Goal: Task Accomplishment & Management: Manage account settings

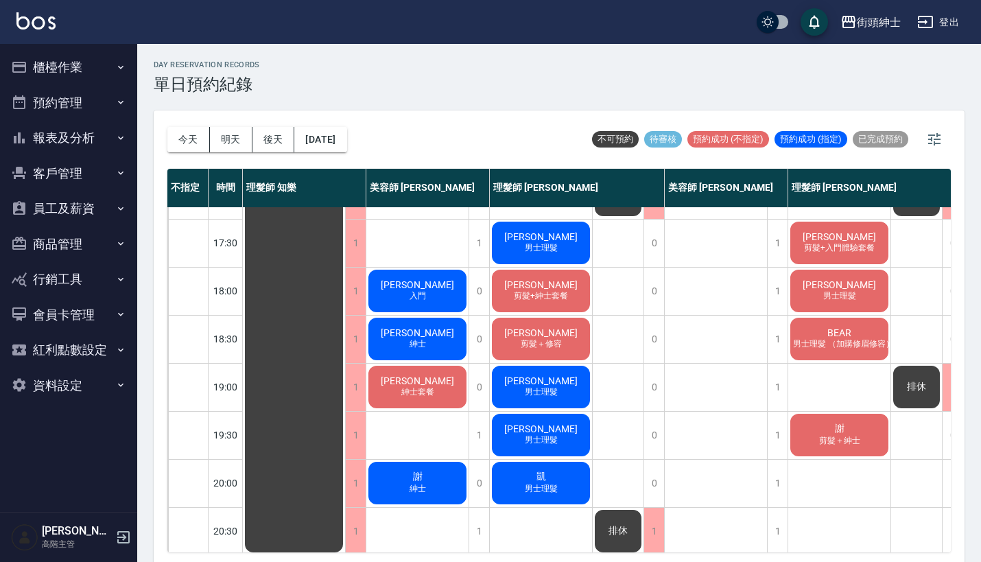
scroll to position [610, 0]
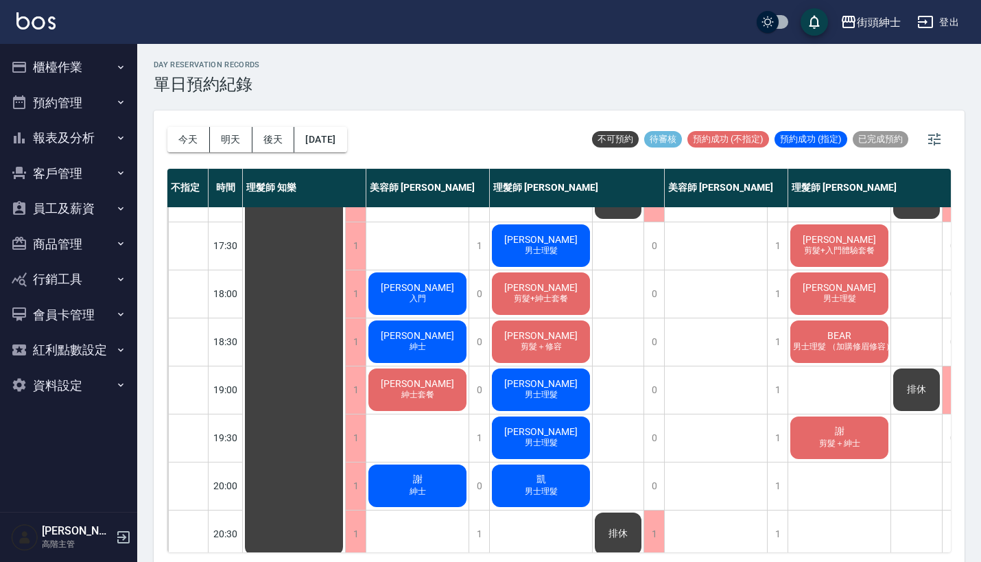
click at [546, 337] on span "[PERSON_NAME]" at bounding box center [540, 335] width 79 height 11
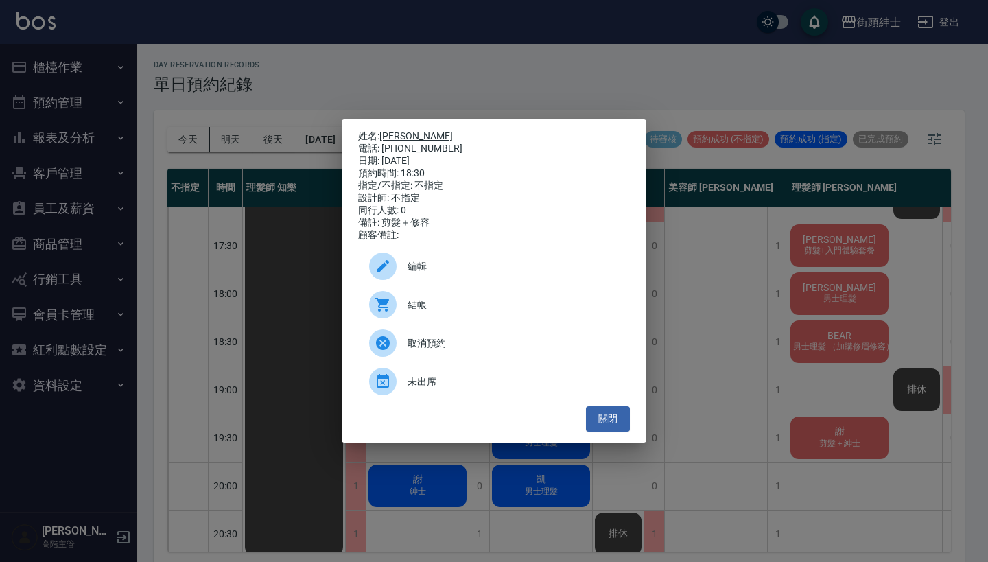
drag, startPoint x: 438, startPoint y: 145, endPoint x: 385, endPoint y: 136, distance: 54.2
click at [385, 136] on div "姓名: [PERSON_NAME]加志 電話: [PHONE_NUMBER] 日期: [DATE] 預約時間: 18:30 指定/不指定: 不指定 設計師: …" at bounding box center [494, 185] width 272 height 111
copy div "姓名: [PERSON_NAME]加志 電話: [PHONE_NUMBER]"
click at [610, 77] on div "姓名: 田中 太加志 電話: 0905776355 日期: 2025/10/04 預約時間: 18:30 指定/不指定: 不指定 設計師: 不指定 同行人數:…" at bounding box center [494, 281] width 988 height 562
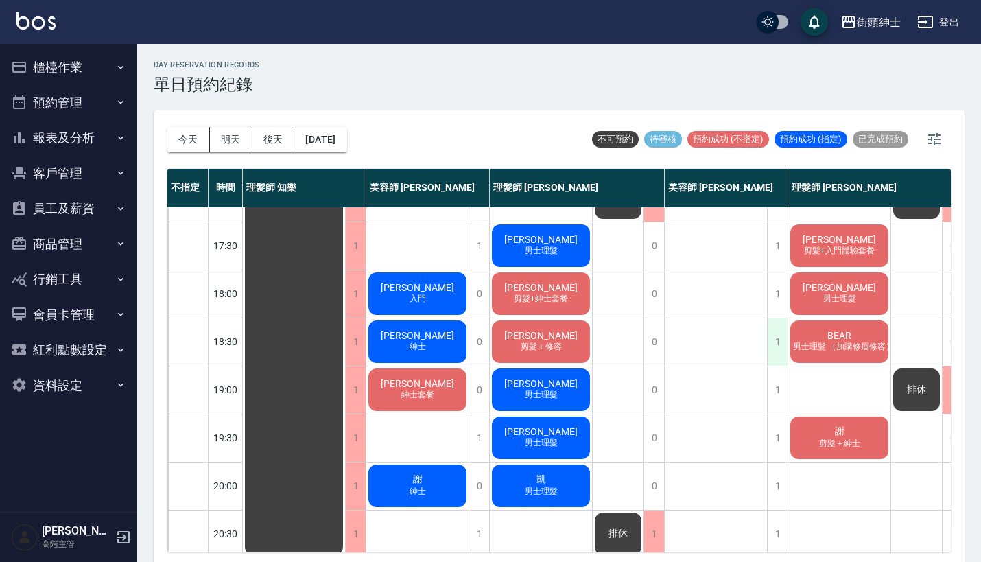
click at [772, 341] on div "1" at bounding box center [777, 341] width 21 height 47
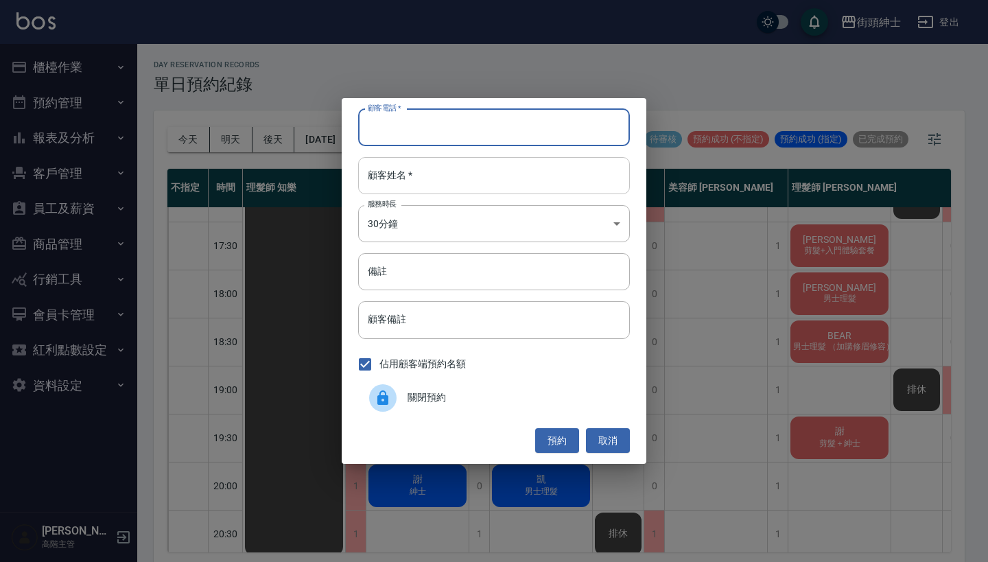
paste input "田中 太加志 電話: 0905776355"
type input "田中 太加志 電話: 0905776355"
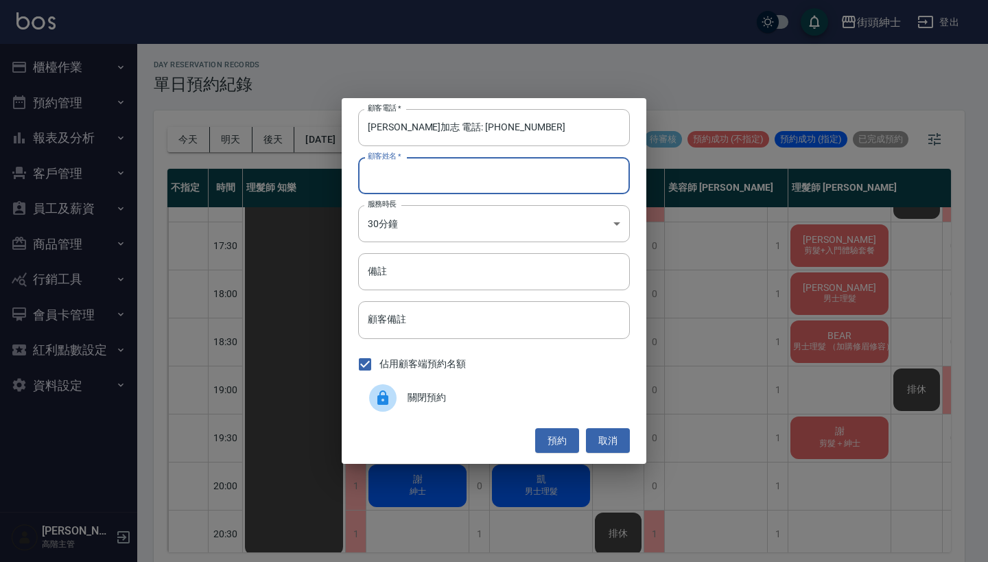
paste input "田中 太加志 電話: 0905776355"
type input "田中 太加志 電話: 0905776355"
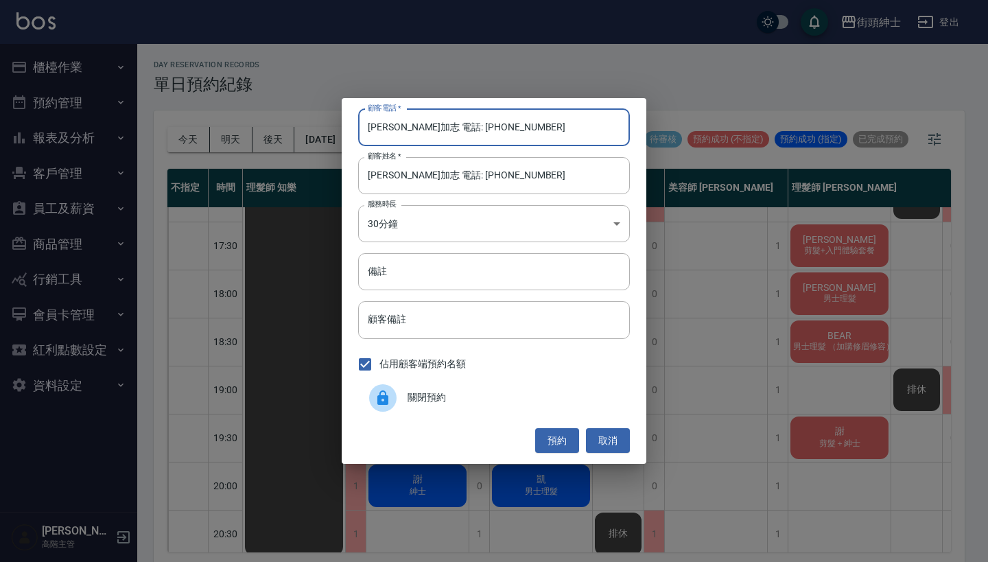
drag, startPoint x: 443, startPoint y: 126, endPoint x: 311, endPoint y: 115, distance: 132.2
click at [311, 115] on div "顧客電話   * 田中 太加志 電話: 0905776355 顧客電話   * 顧客姓名   * 田中 太加志 電話: 0905776355 顧客姓名   *…" at bounding box center [494, 281] width 988 height 562
type input "0905776355"
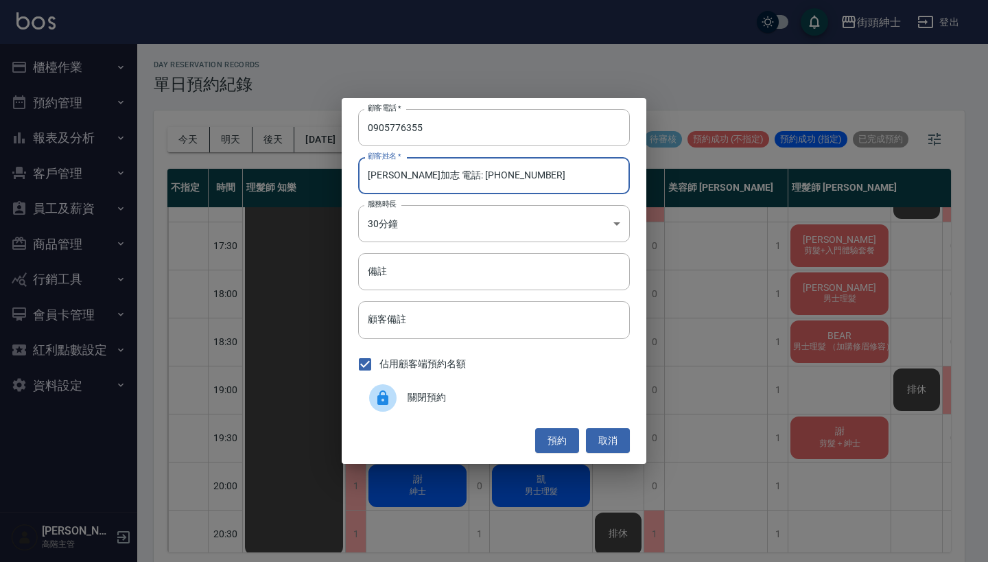
drag, startPoint x: 552, startPoint y: 180, endPoint x: 413, endPoint y: 176, distance: 138.6
click at [413, 176] on input "田中 太加志 電話: 0905776355" at bounding box center [494, 175] width 272 height 37
type input "田中 太加"
click at [560, 440] on button "預約" at bounding box center [557, 440] width 44 height 25
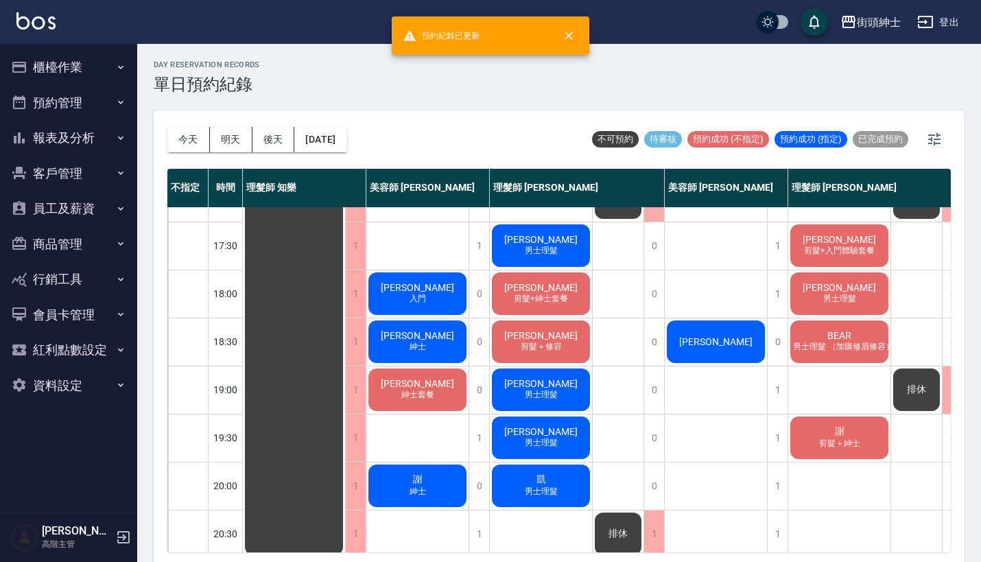
click at [834, 342] on span "男士理髮 （加購修眉修容）" at bounding box center [843, 347] width 106 height 12
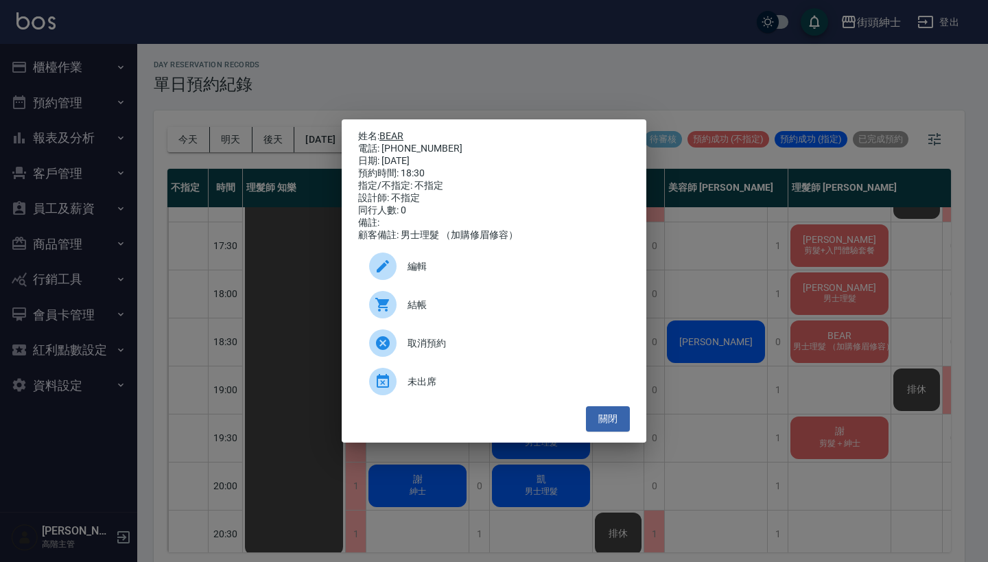
drag, startPoint x: 446, startPoint y: 144, endPoint x: 382, endPoint y: 133, distance: 64.7
click at [382, 133] on div "姓名: BEAR 電話: 0916695708 日期: 2025/10/04 預約時間: 18:30 指定/不指定: 不指定 設計師: 不指定 同行人數: 0…" at bounding box center [494, 185] width 272 height 111
copy div "姓名: BEAR 電話: 0916695708"
click at [626, 80] on div "姓名: BEAR 電話: 0916695708 日期: 2025/10/04 預約時間: 18:30 指定/不指定: 不指定 設計師: 不指定 同行人數: 0…" at bounding box center [494, 281] width 988 height 562
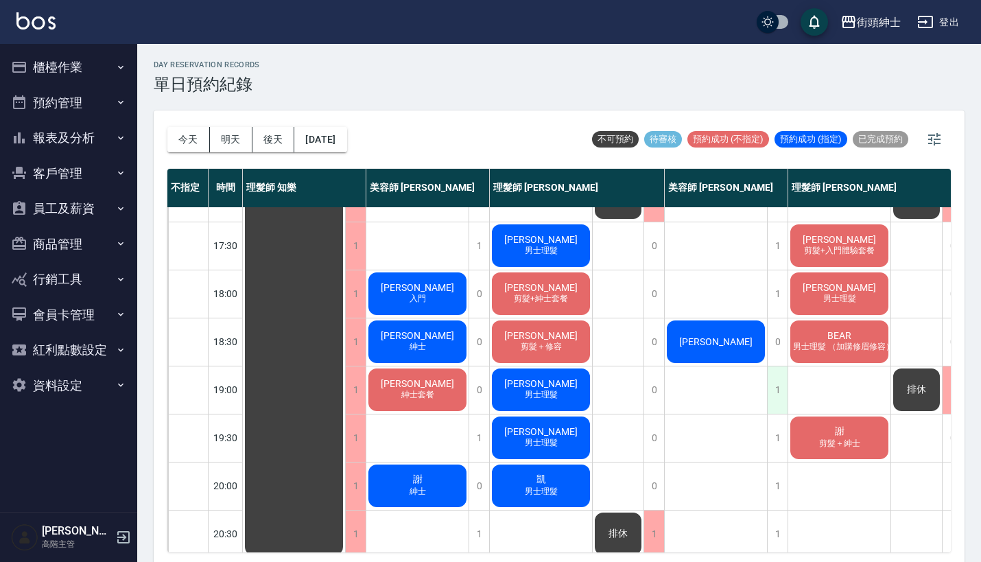
click at [769, 401] on div "1" at bounding box center [777, 389] width 21 height 47
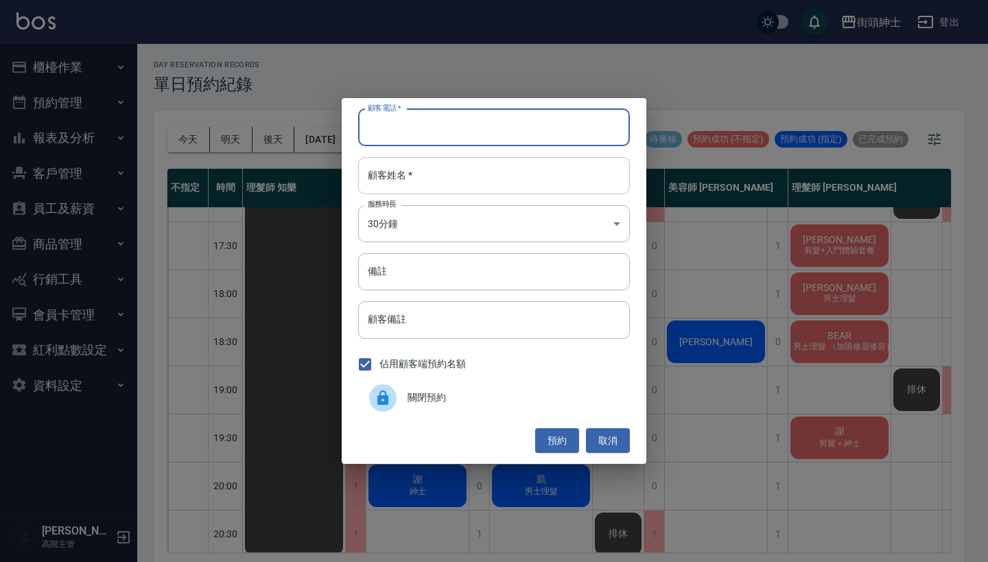
paste input "BEAR 電話: 0916695708"
type input "BEAR 電話: 0916695708"
paste input "BEAR 電話: 0916695708"
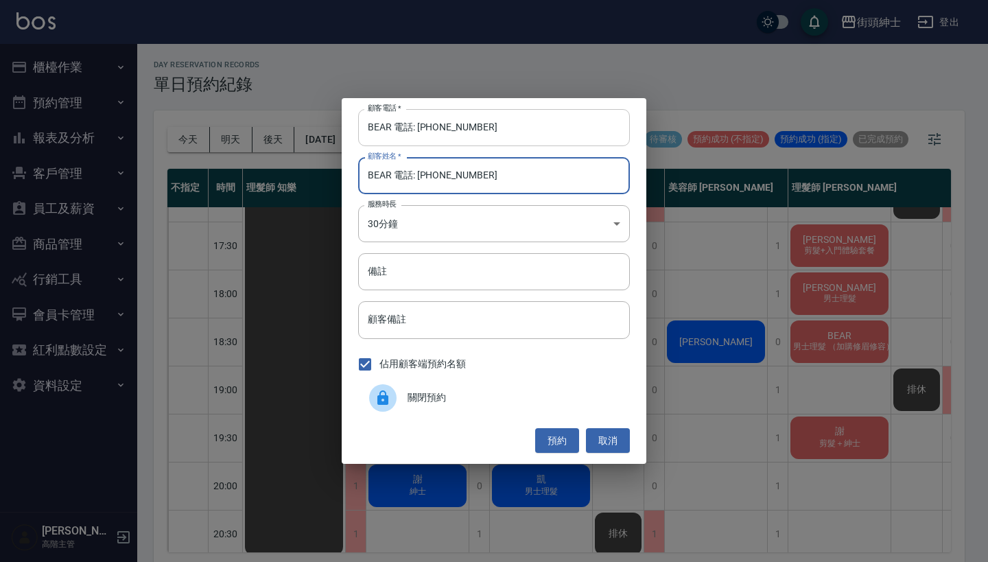
type input "BEAR 電話: 0916695708"
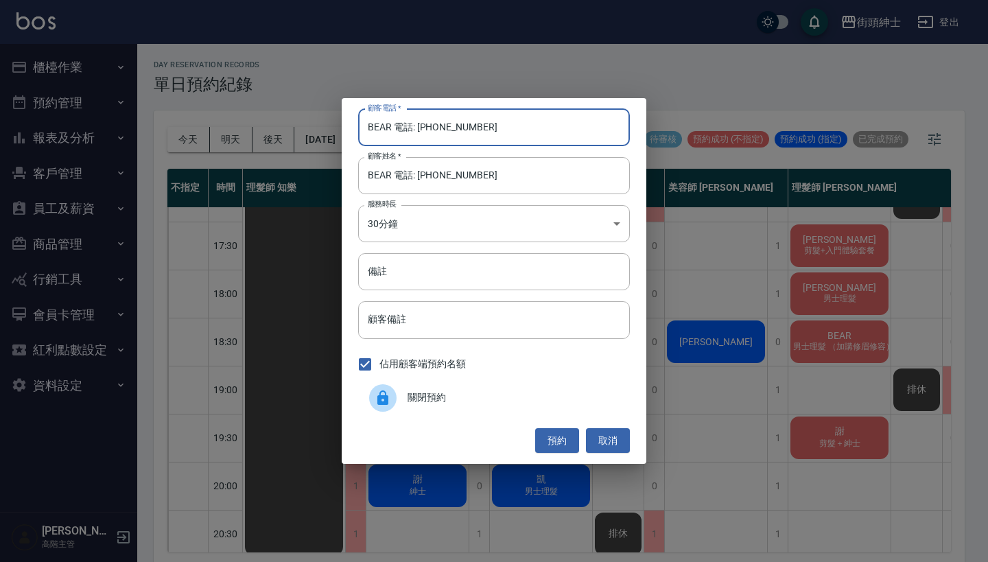
drag, startPoint x: 417, startPoint y: 128, endPoint x: 322, endPoint y: 117, distance: 95.3
click at [322, 117] on div "顧客電話   * BEAR 電話: 0916695708 顧客電話   * 顧客姓名   * BEAR 電話: 0916695708 顧客姓名   * 服務時…" at bounding box center [494, 281] width 988 height 562
type input "0916695708"
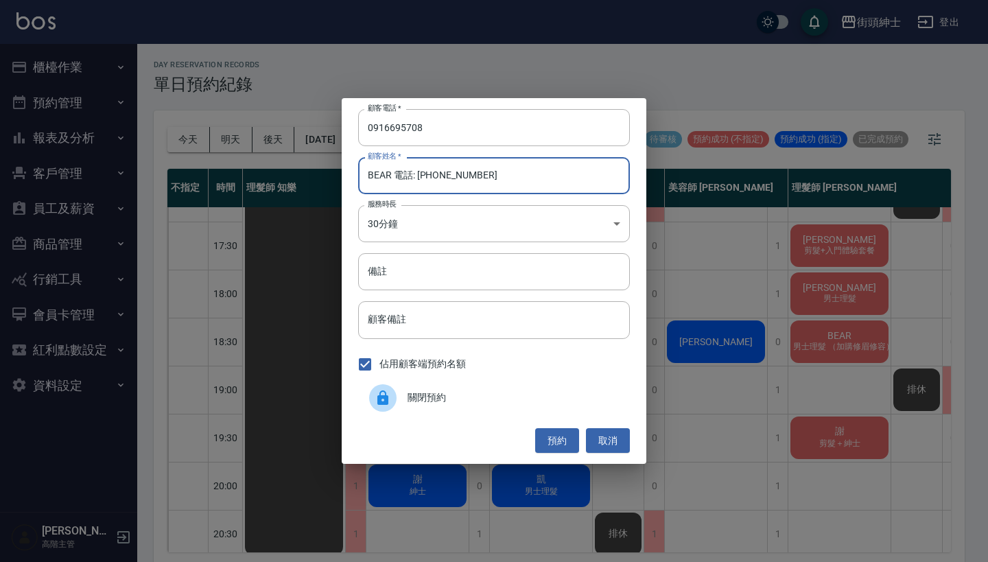
drag, startPoint x: 567, startPoint y: 186, endPoint x: 394, endPoint y: 174, distance: 172.6
click at [394, 174] on input "BEAR 電話: 0916695708" at bounding box center [494, 175] width 272 height 37
type input "BEAR"
click at [551, 429] on button "預約" at bounding box center [557, 440] width 44 height 25
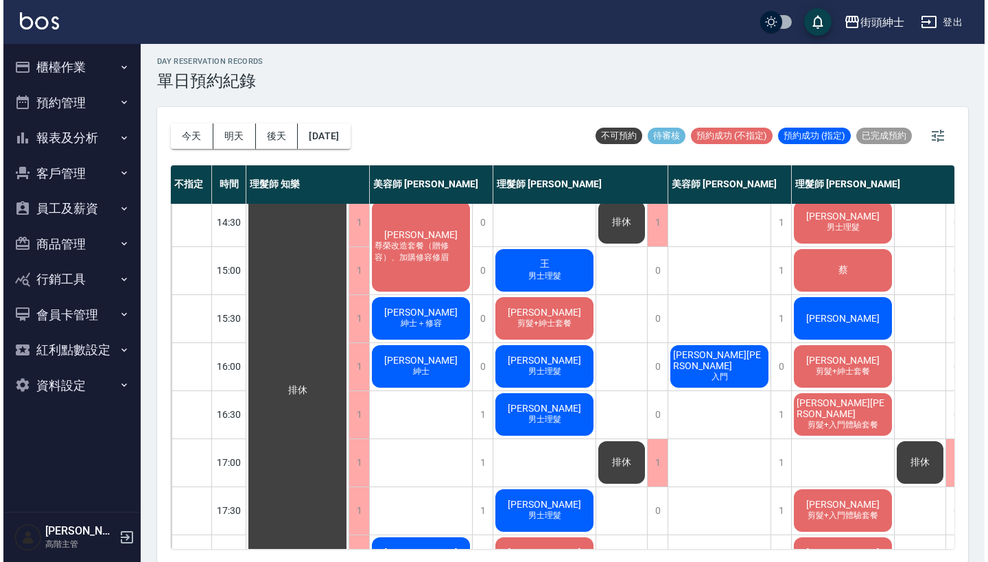
scroll to position [349, 0]
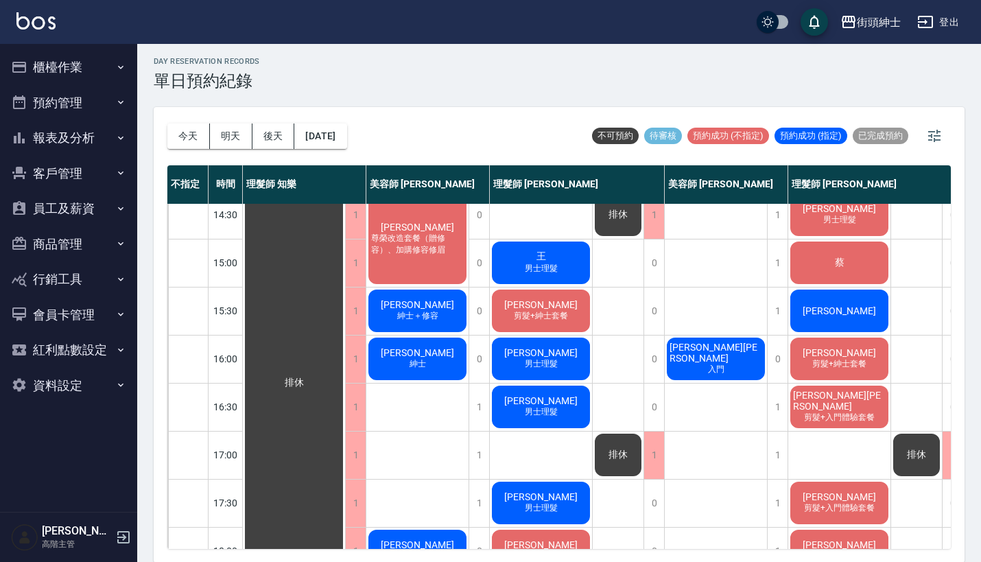
click at [829, 305] on span "[PERSON_NAME]" at bounding box center [839, 310] width 79 height 11
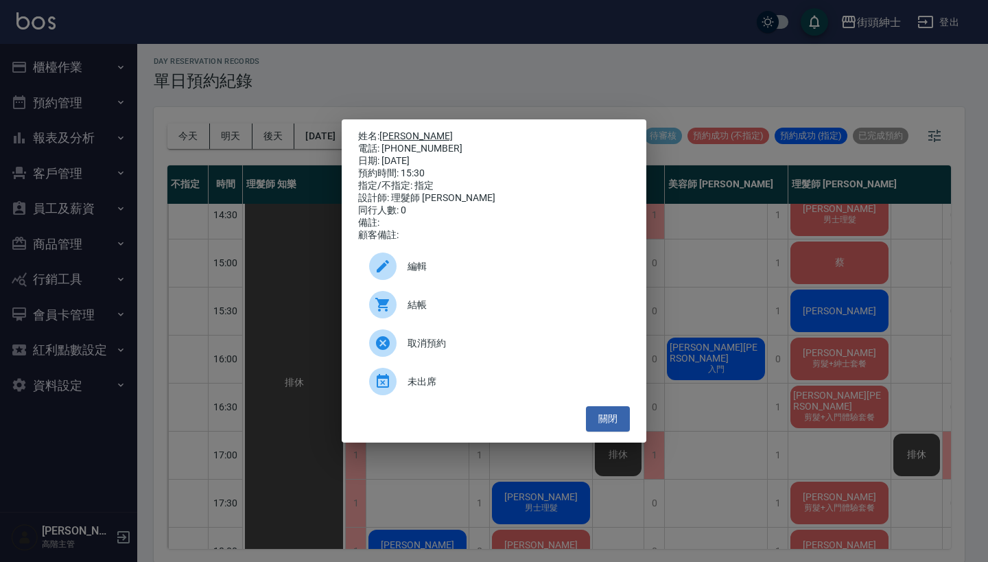
drag, startPoint x: 439, startPoint y: 144, endPoint x: 386, endPoint y: 135, distance: 53.6
click at [386, 135] on div "姓名: 許文嘉 電話: 0903586270 日期: 2025/10/04 預約時間: 15:30 指定/不指定: 指定 設計師: 理髮師 eric 同行人數…" at bounding box center [494, 185] width 272 height 111
copy div "姓名: 許文嘉 電話: 0903586270"
click at [511, 78] on div "姓名: 許文嘉 電話: 0903586270 日期: 2025/10/04 預約時間: 15:30 指定/不指定: 指定 設計師: 理髮師 eric 同行人數…" at bounding box center [494, 281] width 988 height 562
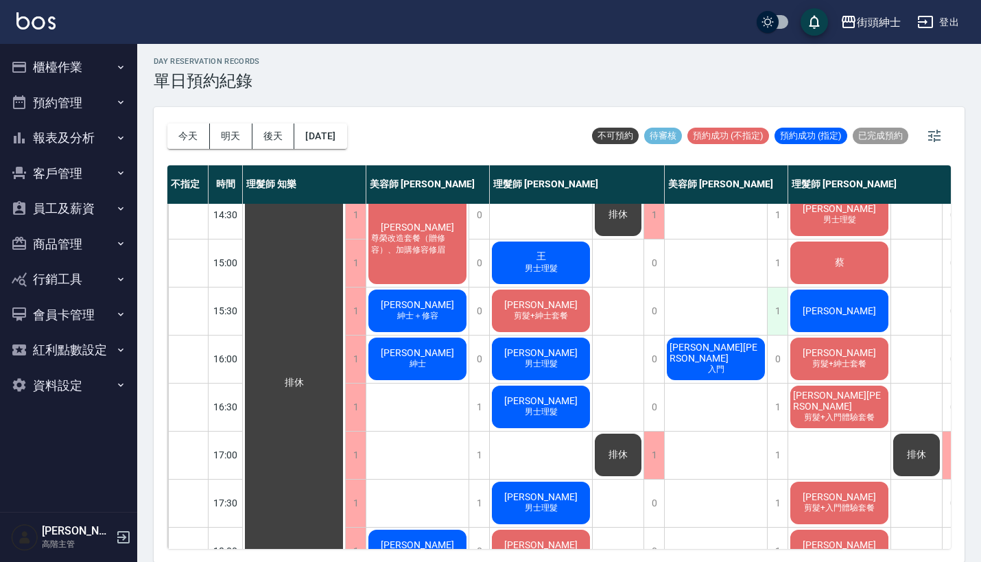
click at [774, 304] on div "1" at bounding box center [777, 310] width 21 height 47
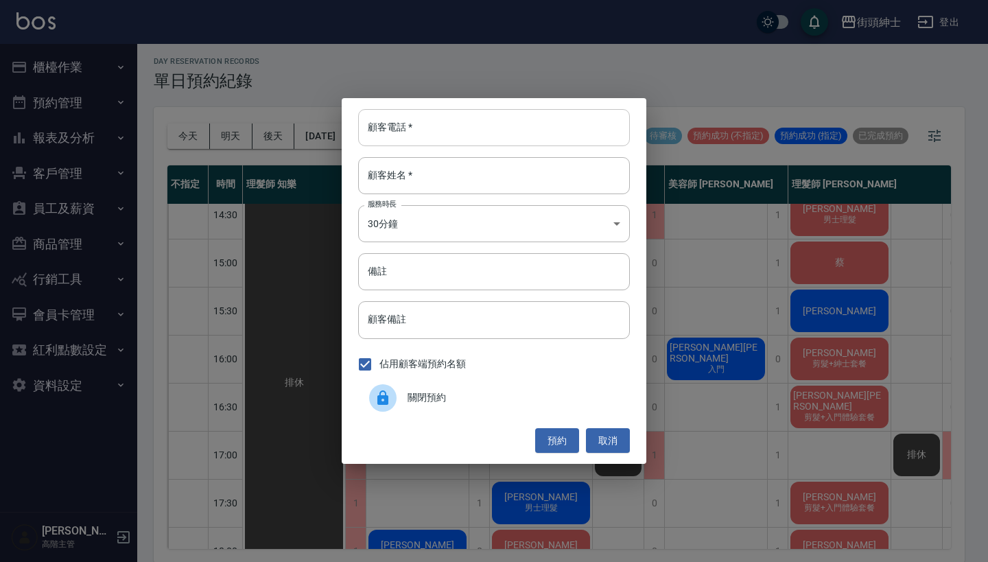
paste input "許文嘉 電話: 0903586270"
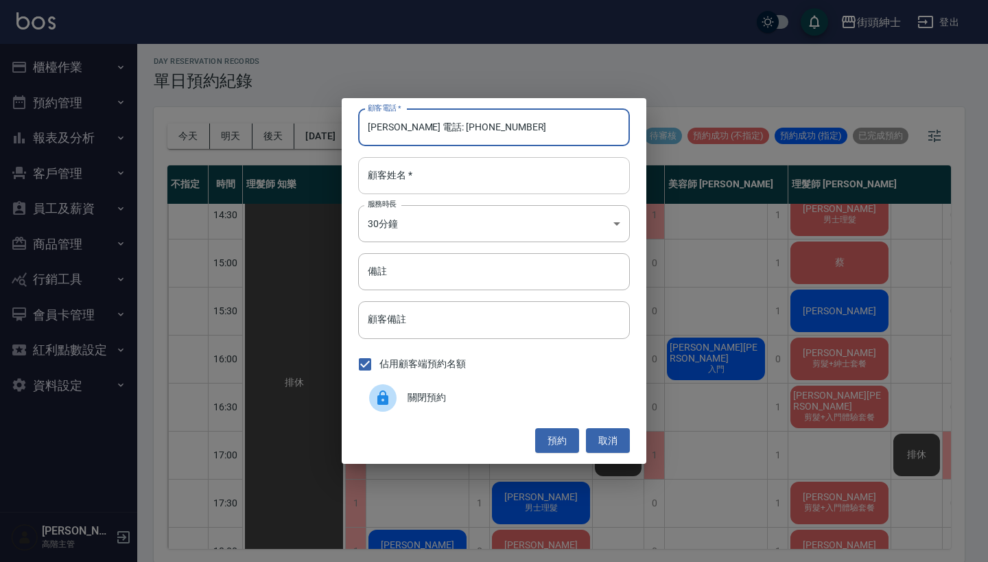
type input "許文嘉 電話: 0903586270"
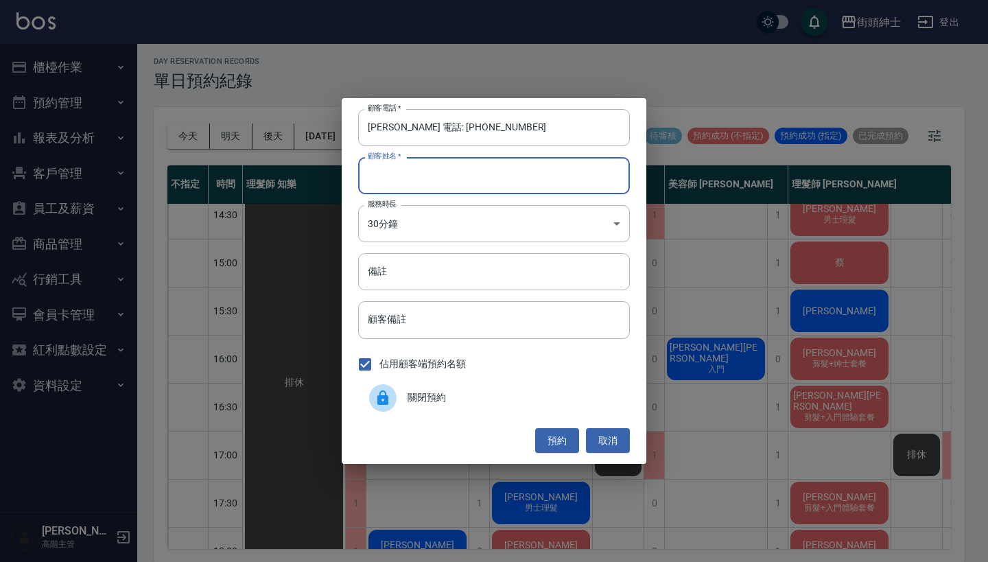
paste input "許文嘉 電話: 0903586270"
type input "許文嘉 電話: 0903586270"
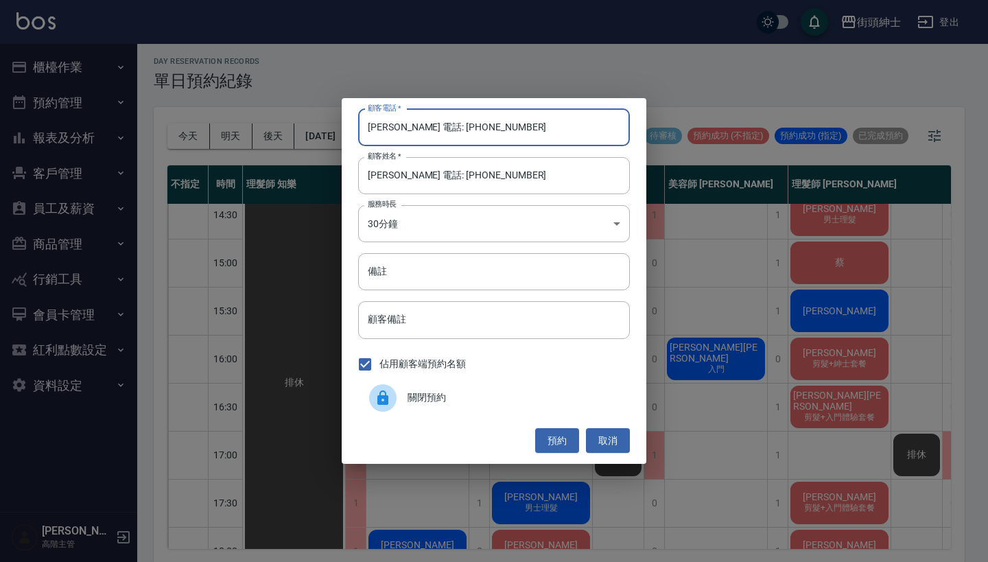
drag, startPoint x: 372, startPoint y: 128, endPoint x: 335, endPoint y: 121, distance: 37.6
click at [335, 121] on div "顧客電話   * 許文嘉 電話: 0903586270 顧客電話   * 顧客姓名   * 許文嘉 電話: 0903586270 顧客姓名   * 服務時長 …" at bounding box center [494, 281] width 988 height 562
type input "0903586270"
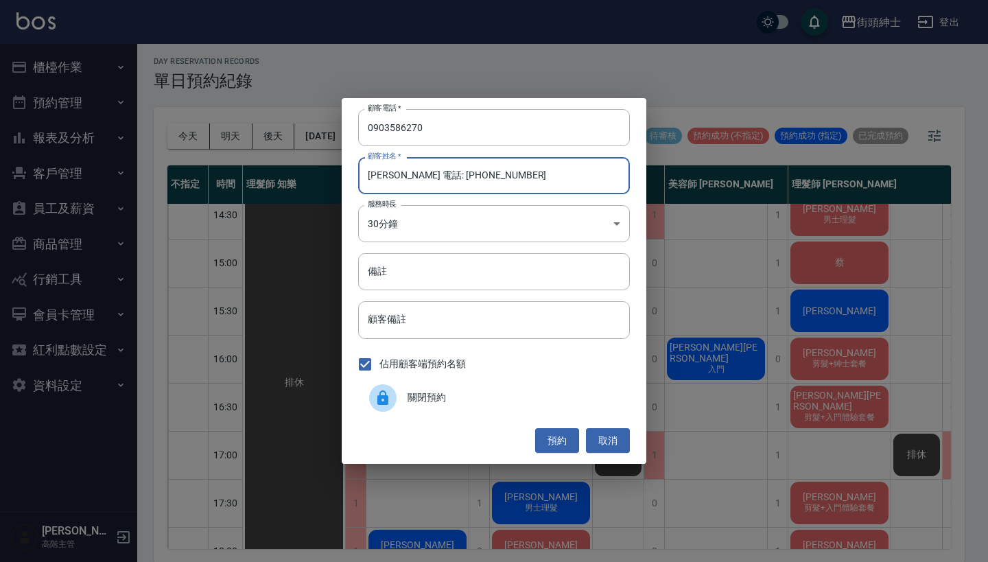
drag, startPoint x: 476, startPoint y: 183, endPoint x: 394, endPoint y: 174, distance: 82.2
click at [394, 174] on input "許文嘉 電話: 0903586270" at bounding box center [494, 175] width 272 height 37
type input "[PERSON_NAME]"
click at [547, 432] on button "預約" at bounding box center [557, 440] width 44 height 25
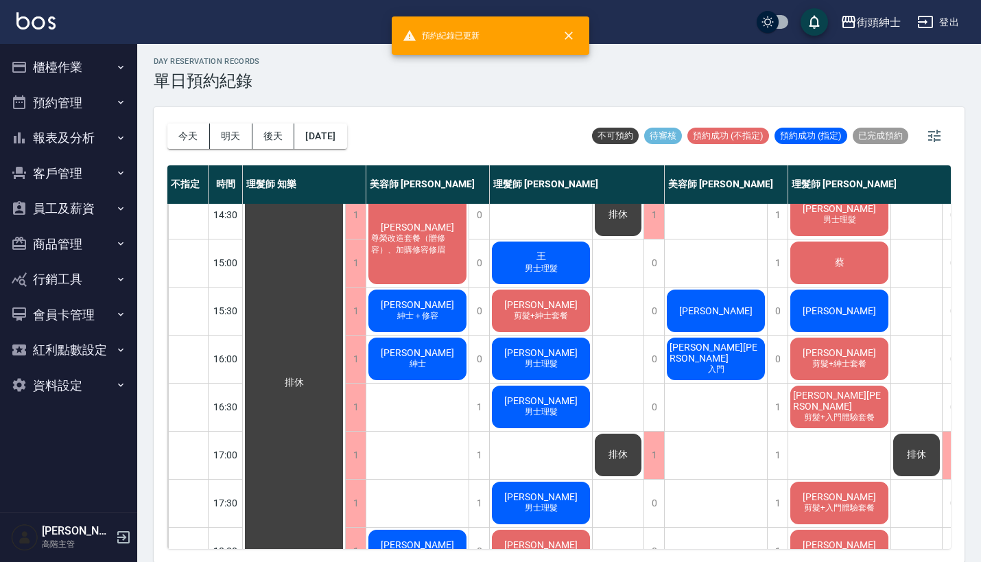
click at [711, 297] on div "[PERSON_NAME]" at bounding box center [716, 310] width 102 height 47
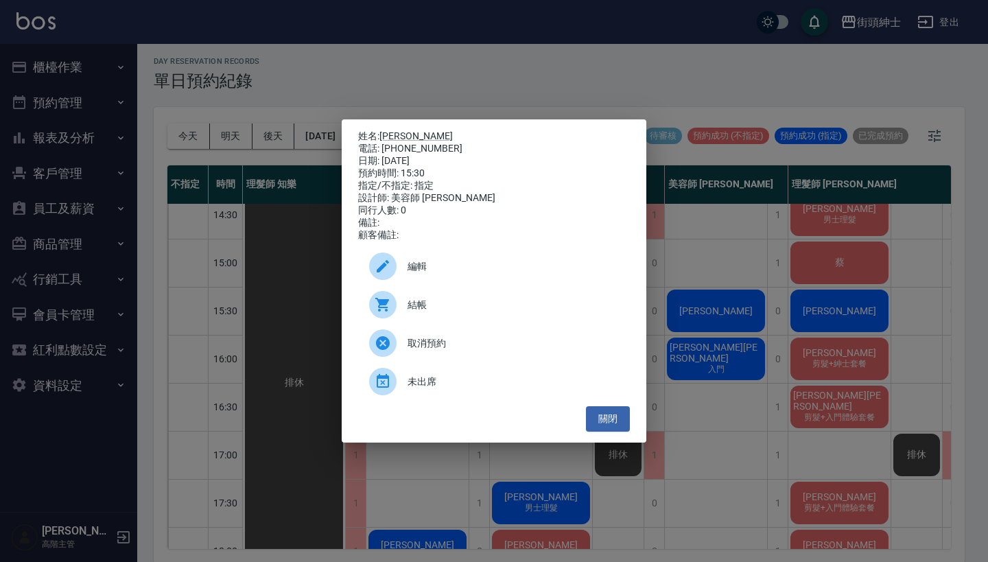
click at [423, 312] on span "結帳" at bounding box center [512, 305] width 211 height 14
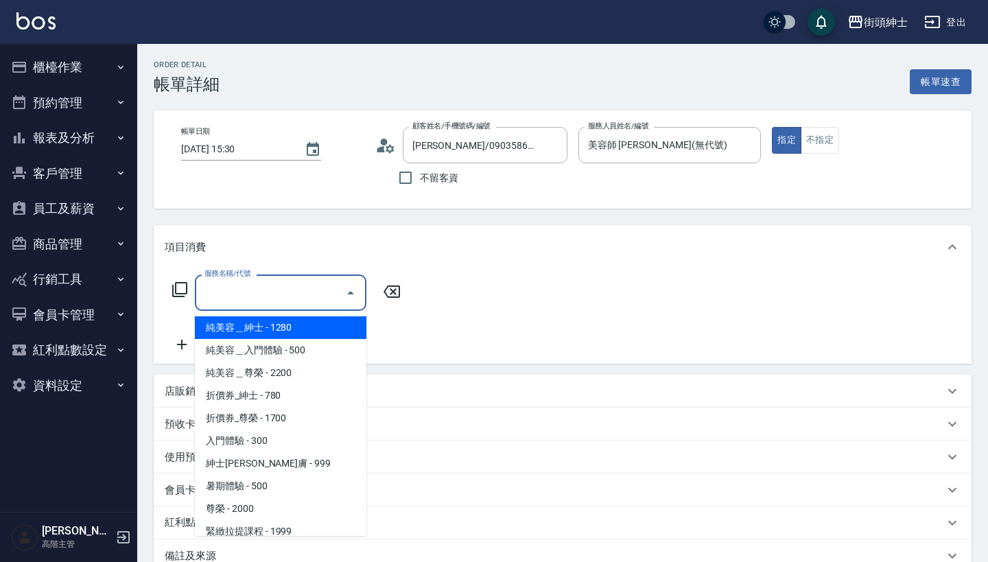
click at [286, 297] on input "服務名稱/代號" at bounding box center [270, 293] width 139 height 24
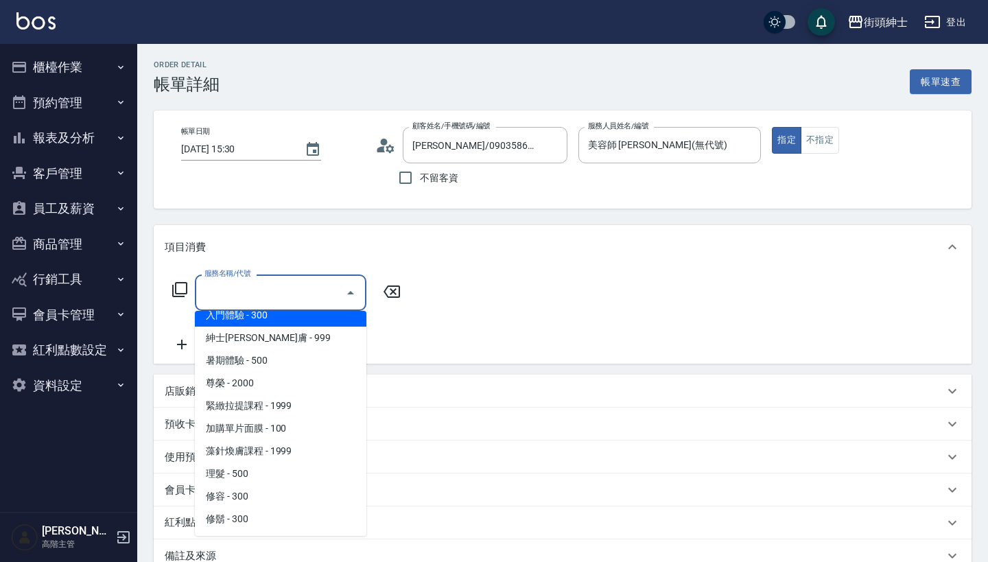
scroll to position [126, 0]
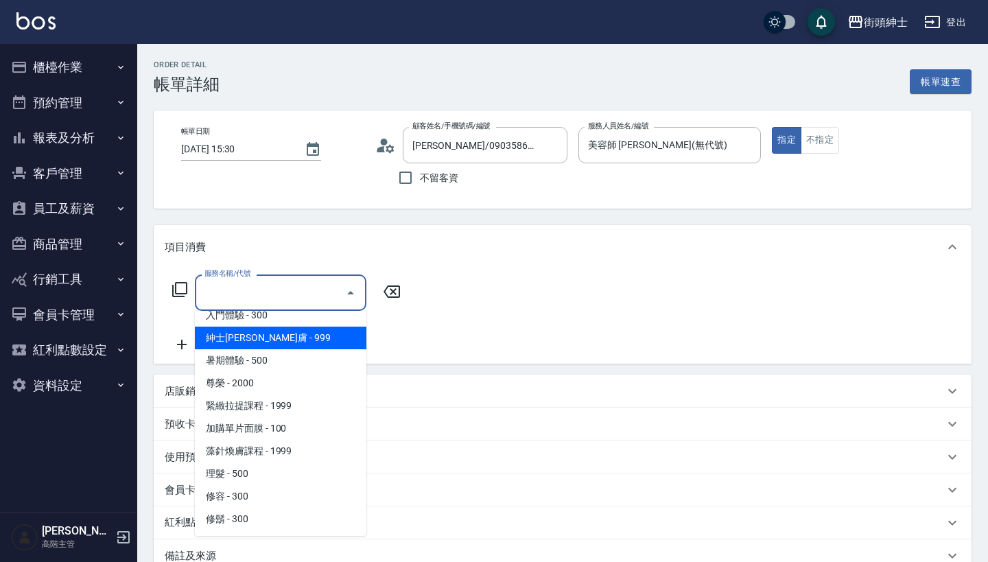
click at [285, 332] on span "紳士[PERSON_NAME]膚 - 999" at bounding box center [280, 338] width 171 height 23
type input "紳士全效煥膚"
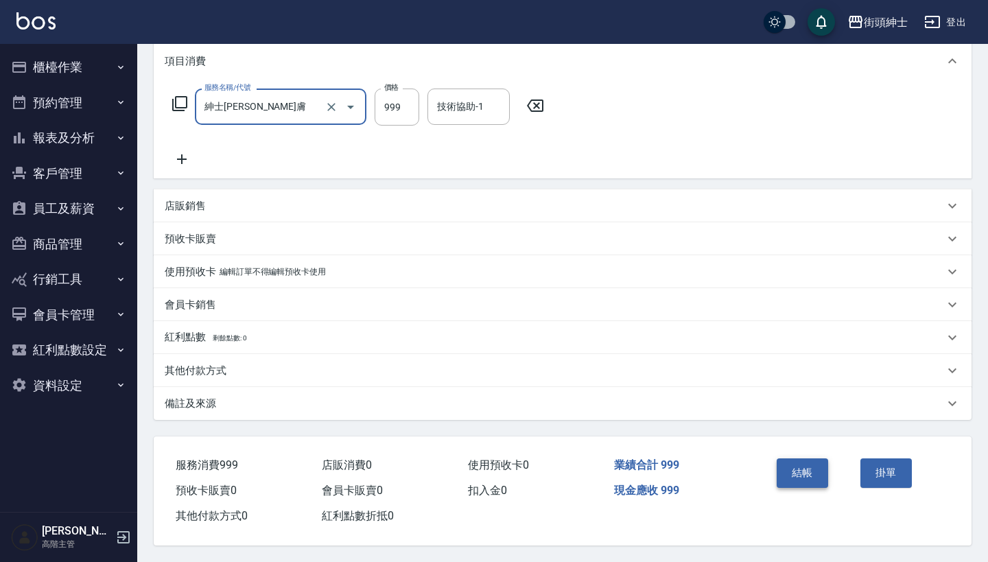
scroll to position [192, 0]
click at [797, 466] on button "結帳" at bounding box center [802, 472] width 51 height 29
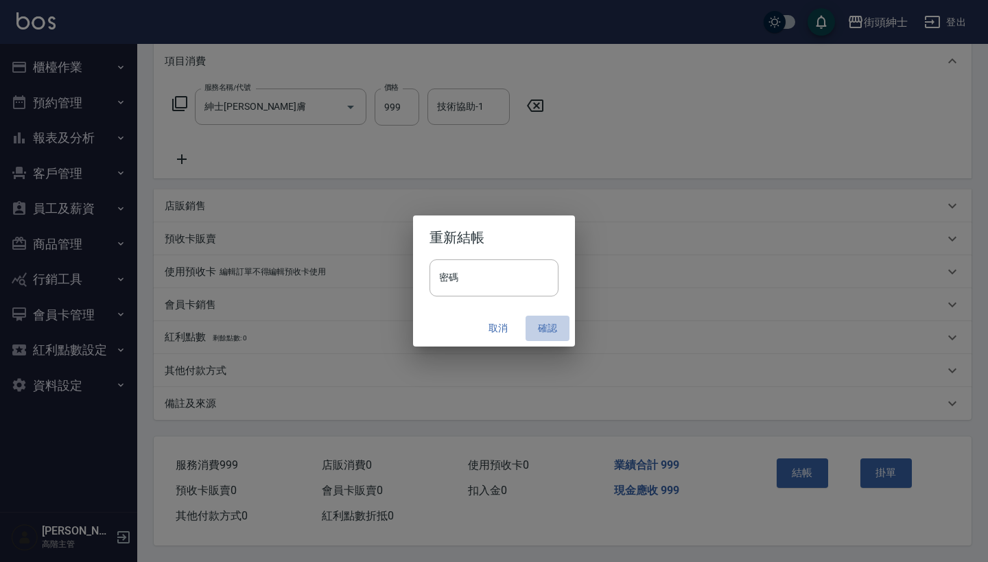
click at [548, 323] on button "確認" at bounding box center [547, 328] width 44 height 25
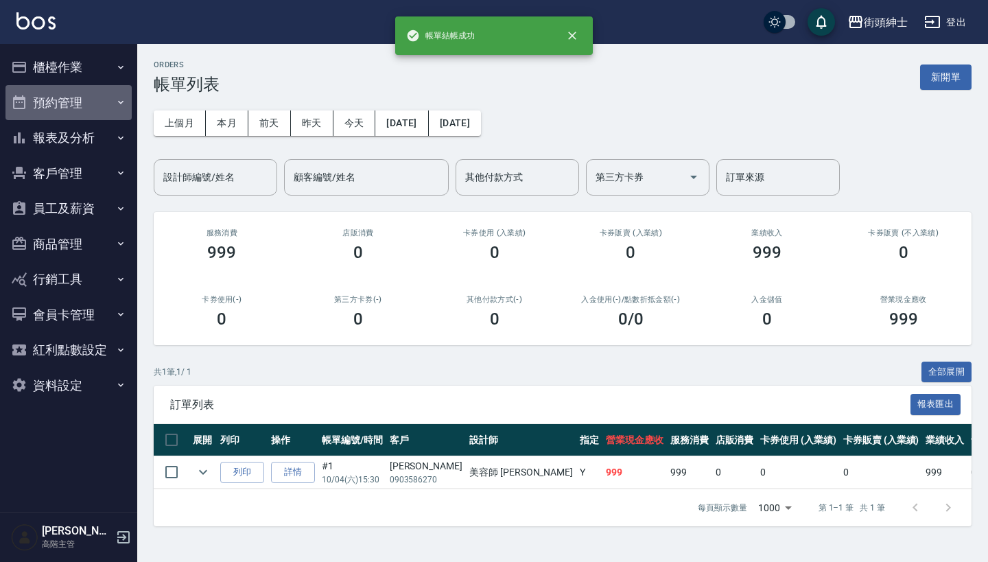
click at [103, 95] on button "預約管理" at bounding box center [68, 103] width 126 height 36
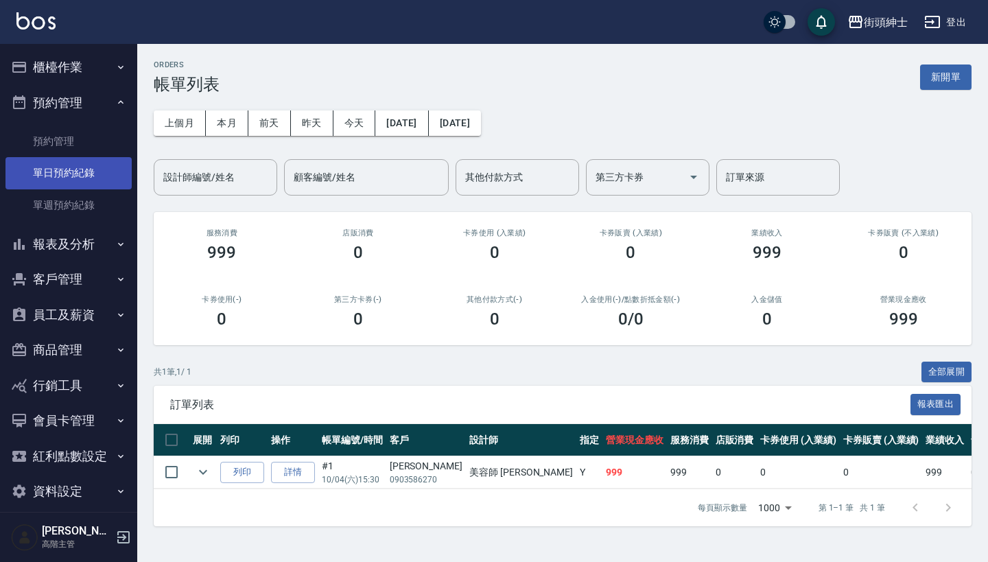
click at [102, 170] on link "單日預約紀錄" at bounding box center [68, 173] width 126 height 32
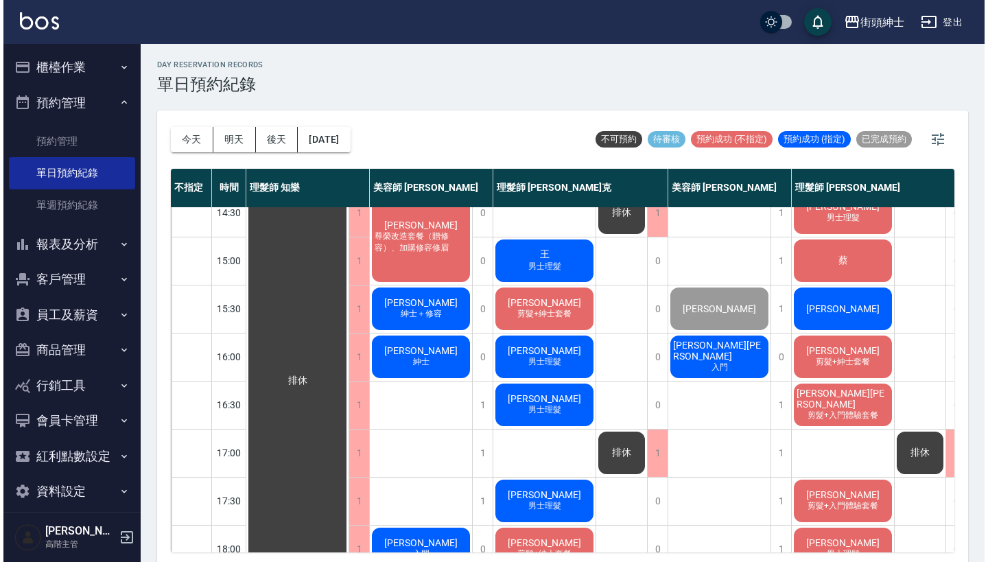
scroll to position [447, 0]
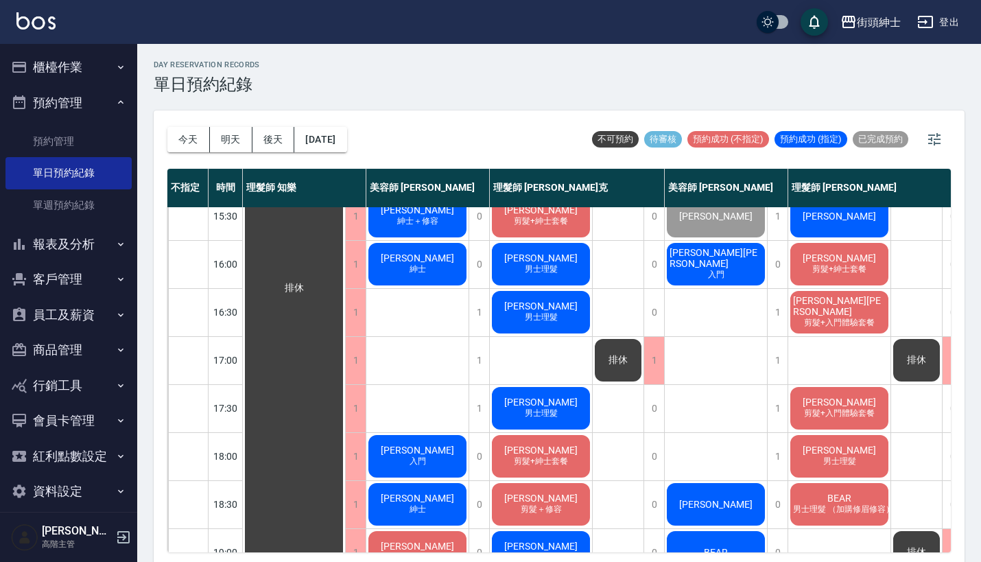
click at [731, 261] on span "[PERSON_NAME][PERSON_NAME]" at bounding box center [716, 258] width 98 height 22
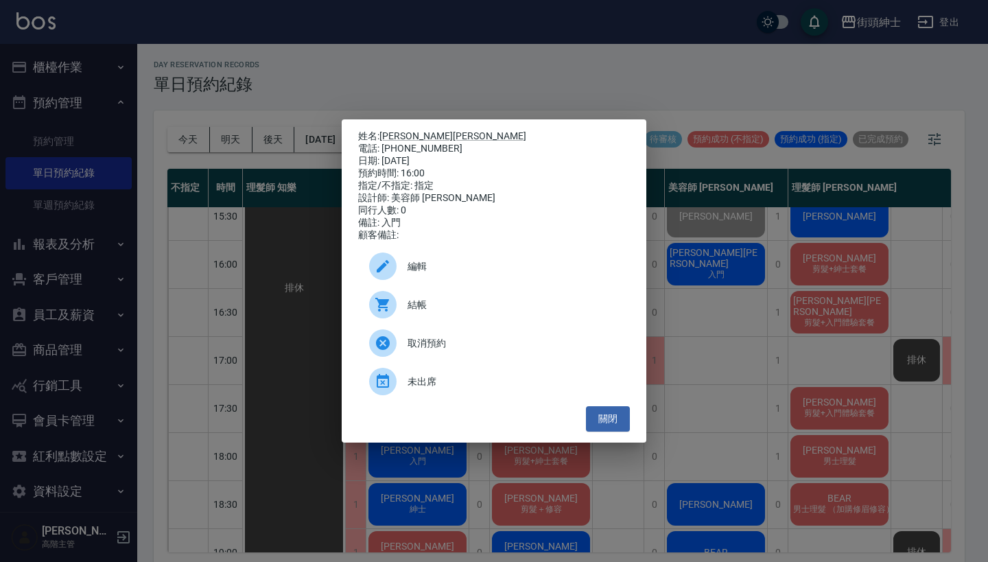
click at [460, 309] on span "結帳" at bounding box center [512, 305] width 211 height 14
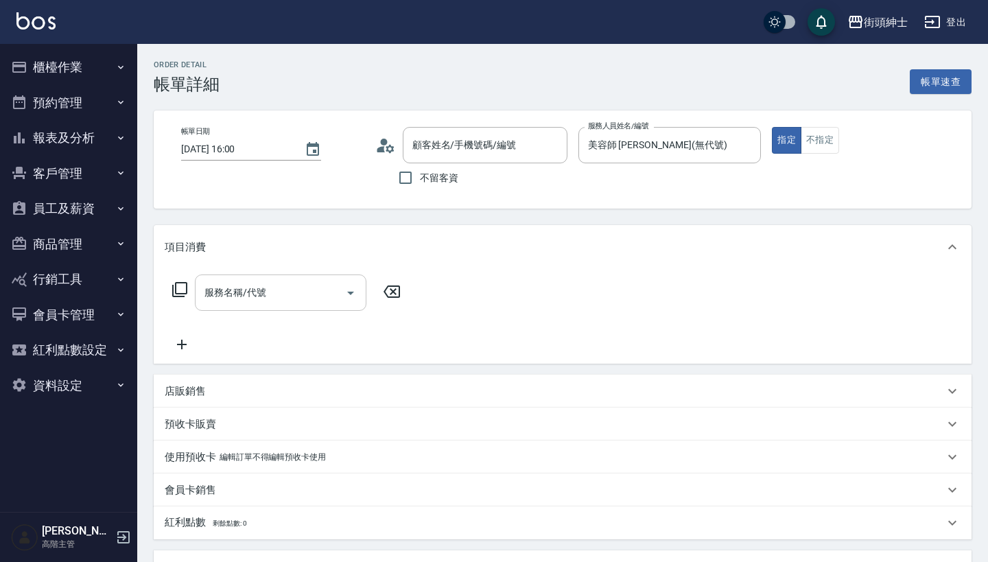
type input "周帝亨Dean/0980610269/null"
click at [259, 299] on input "服務名稱/代號" at bounding box center [270, 293] width 139 height 24
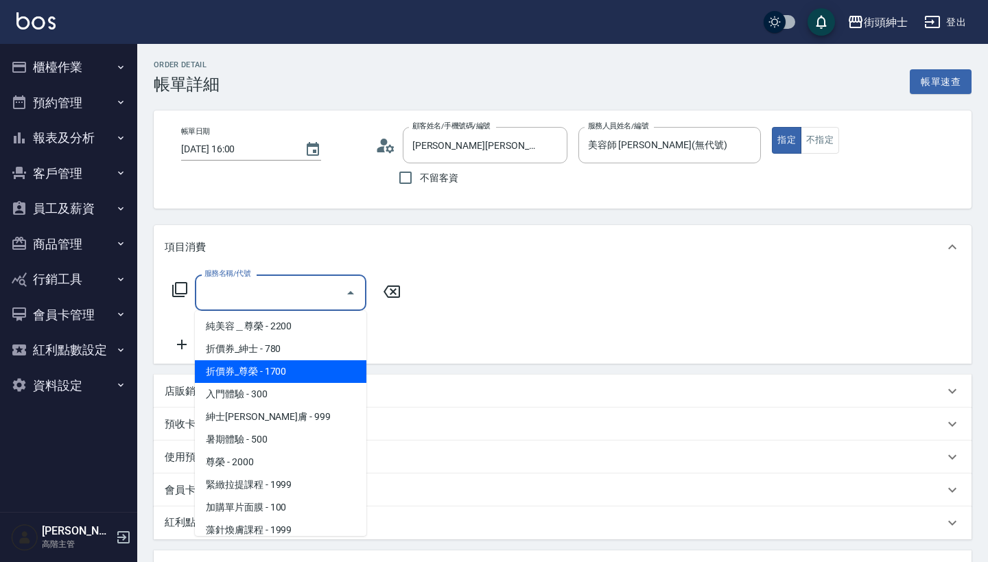
scroll to position [43, 0]
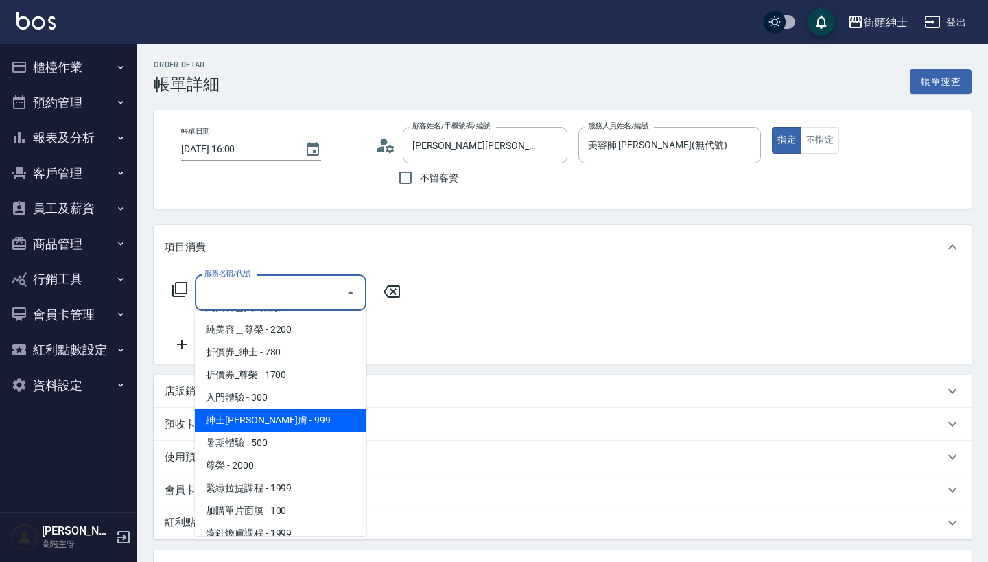
click at [268, 412] on span "紳士[PERSON_NAME]膚 - 999" at bounding box center [280, 420] width 171 height 23
type input "紳士全效煥膚"
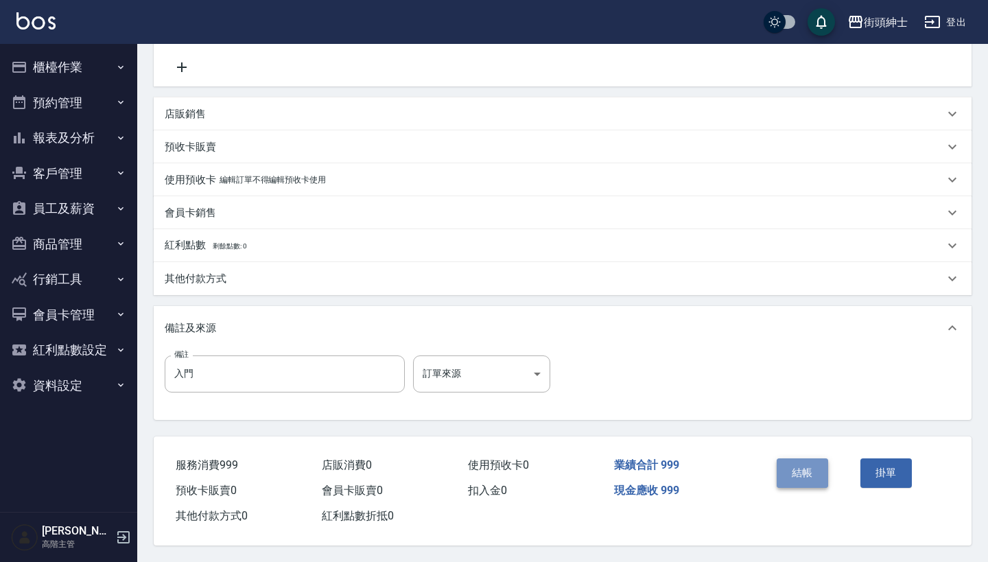
click at [801, 460] on button "結帳" at bounding box center [802, 472] width 51 height 29
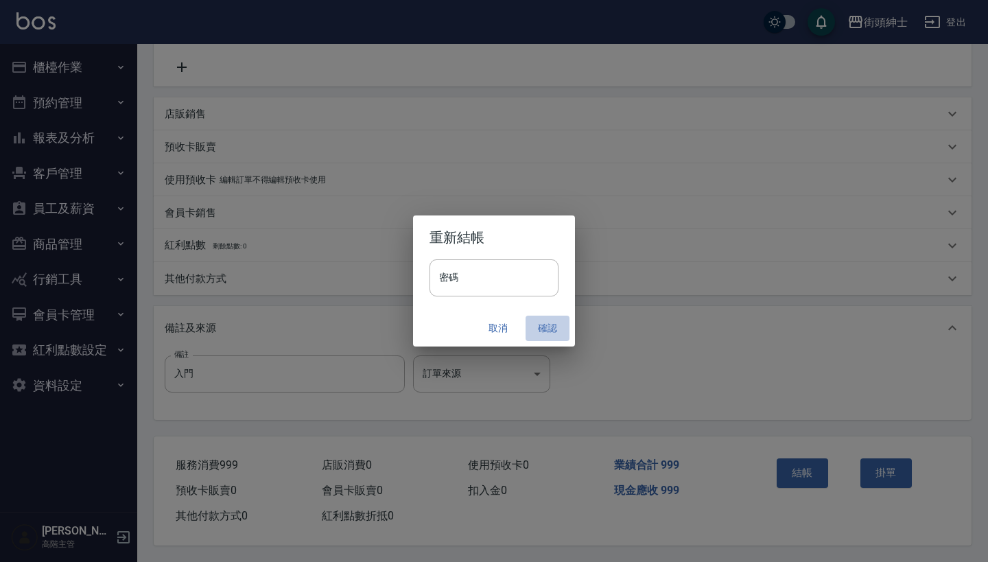
click at [547, 329] on button "確認" at bounding box center [547, 328] width 44 height 25
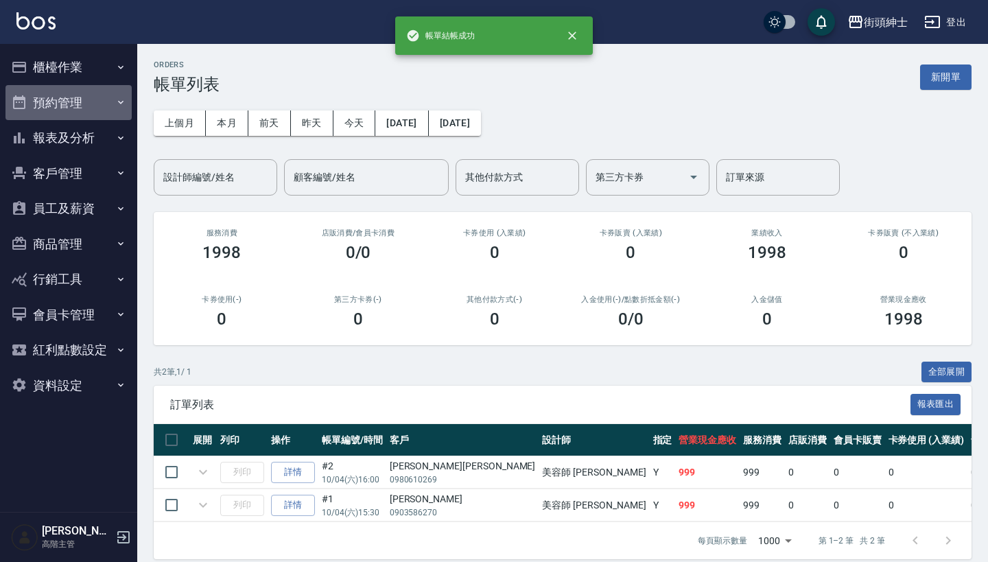
click at [80, 99] on button "預約管理" at bounding box center [68, 103] width 126 height 36
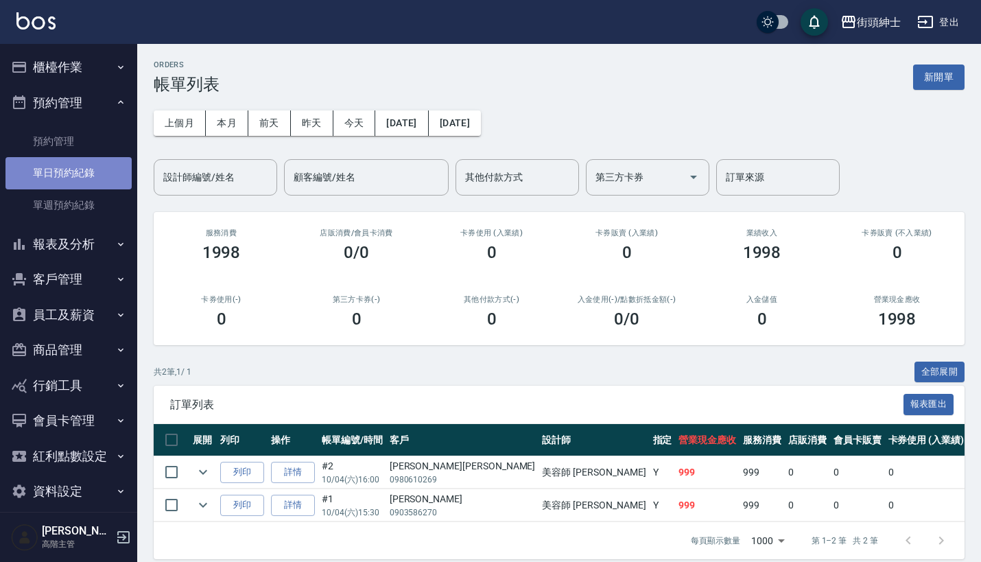
click at [93, 179] on link "單日預約紀錄" at bounding box center [68, 173] width 126 height 32
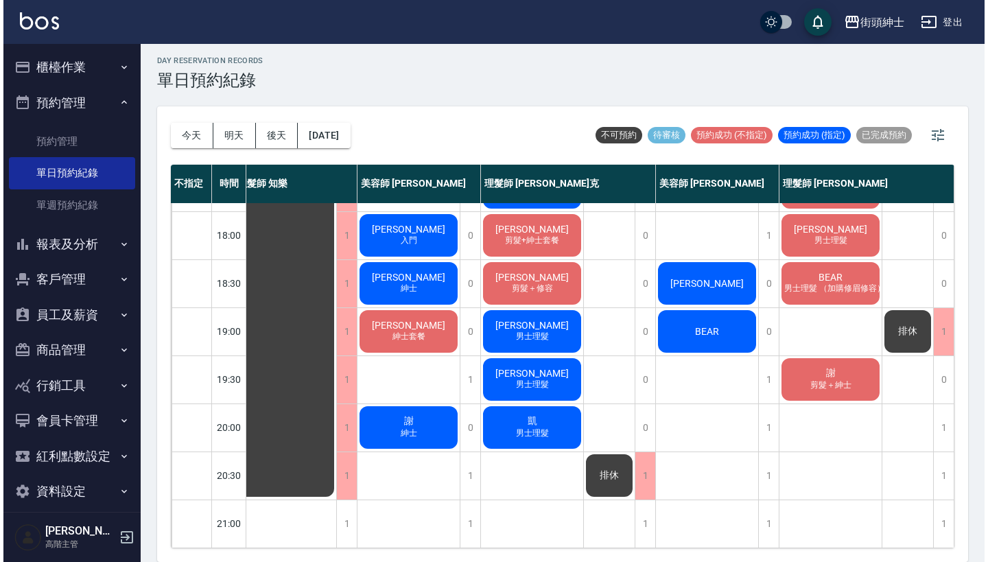
scroll to position [3, 0]
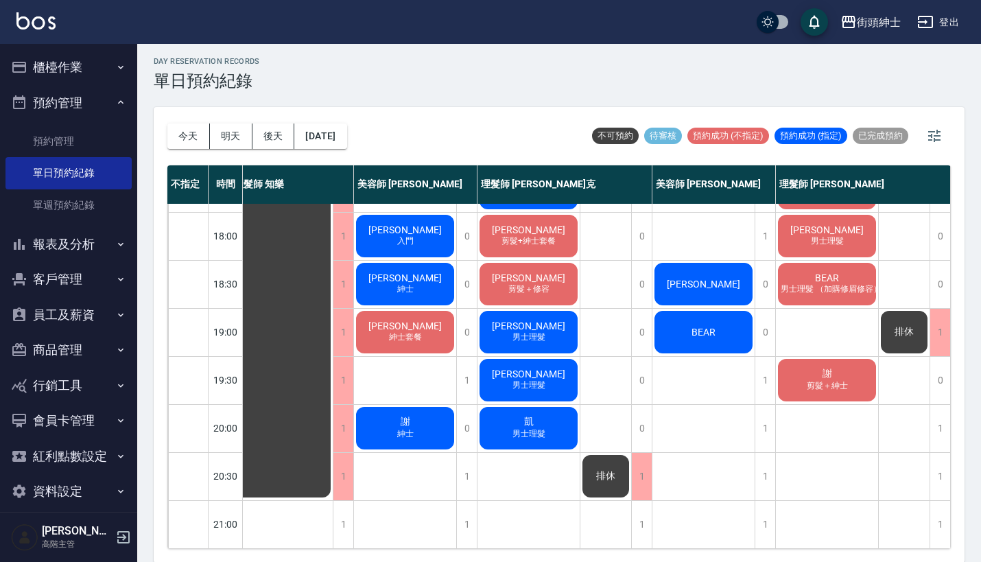
click at [688, 279] on span "[PERSON_NAME]" at bounding box center [703, 284] width 79 height 11
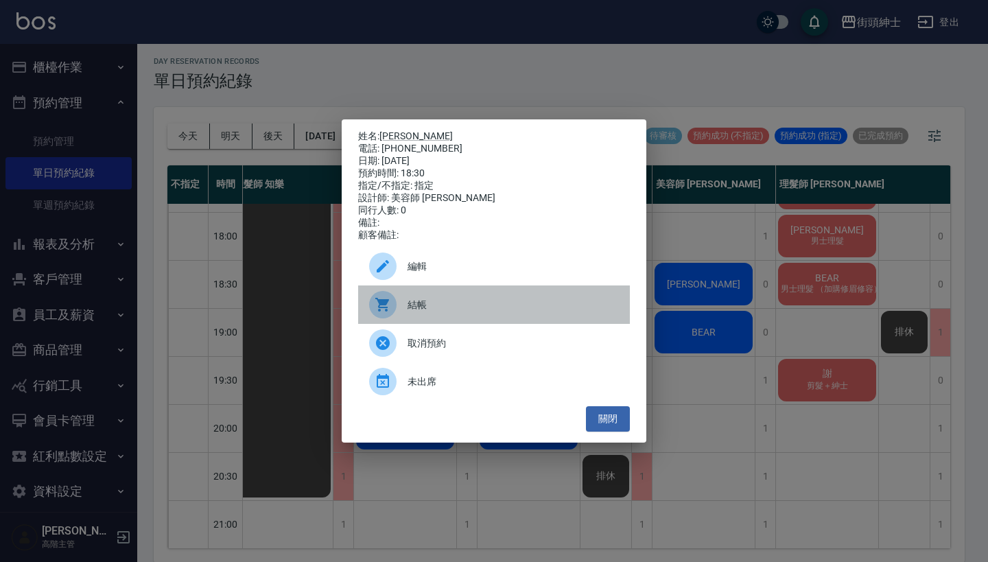
click at [464, 312] on span "結帳" at bounding box center [512, 305] width 211 height 14
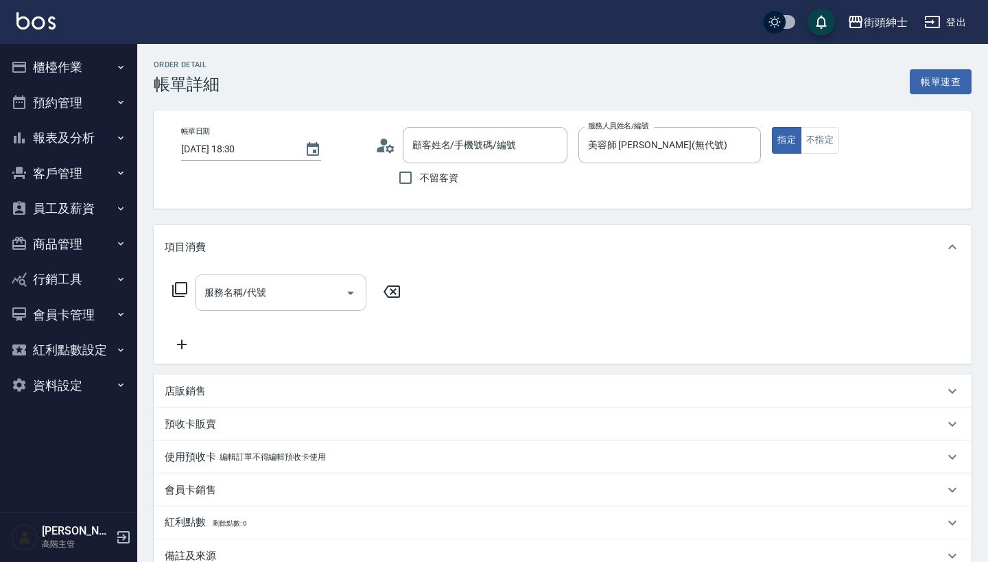
type input "[PERSON_NAME]志/0905776355/null"
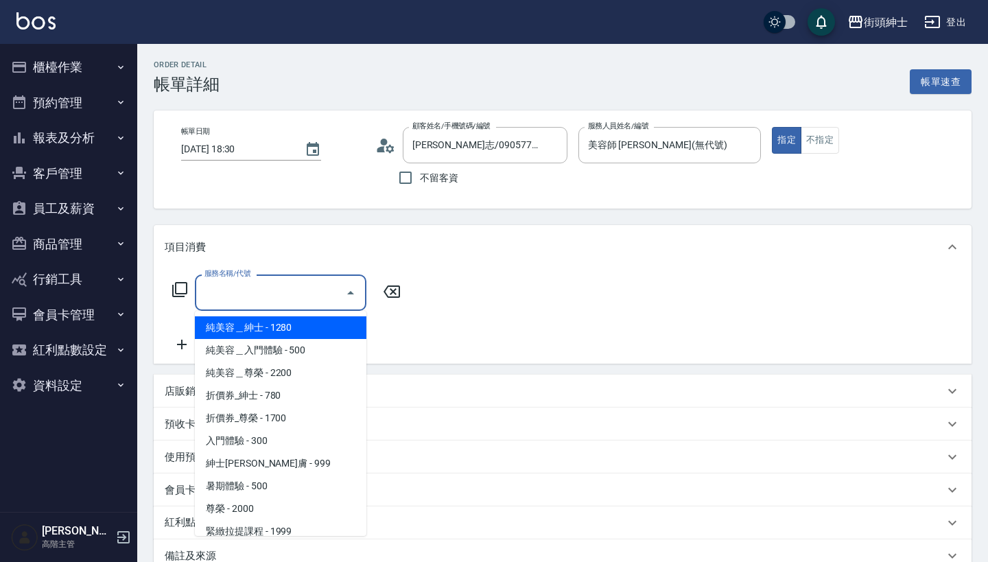
click at [307, 281] on input "服務名稱/代號" at bounding box center [270, 293] width 139 height 24
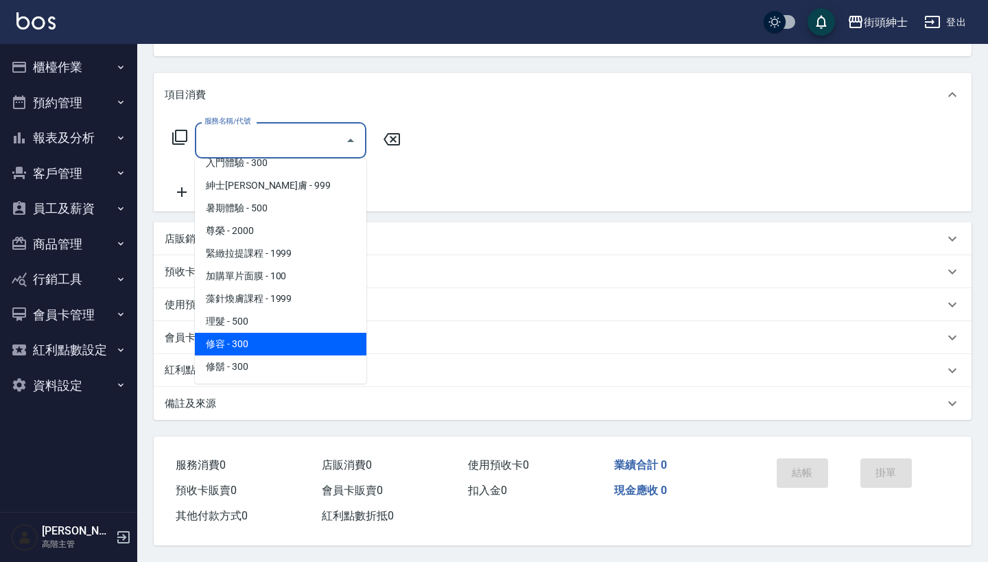
scroll to position [126, 0]
click at [281, 333] on span "修容 - 300" at bounding box center [280, 344] width 171 height 23
type input "修容(A03)"
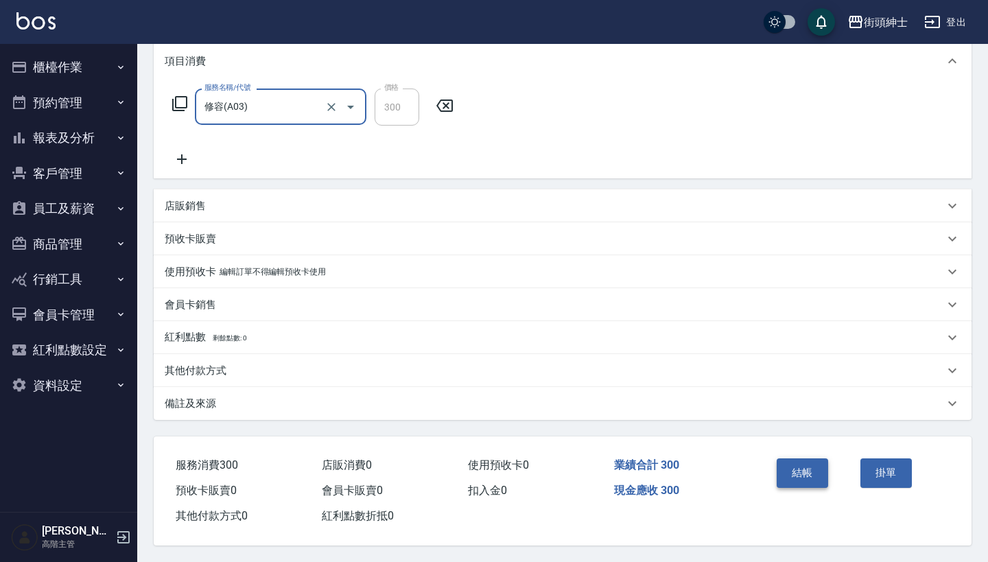
click at [794, 472] on button "結帳" at bounding box center [802, 472] width 51 height 29
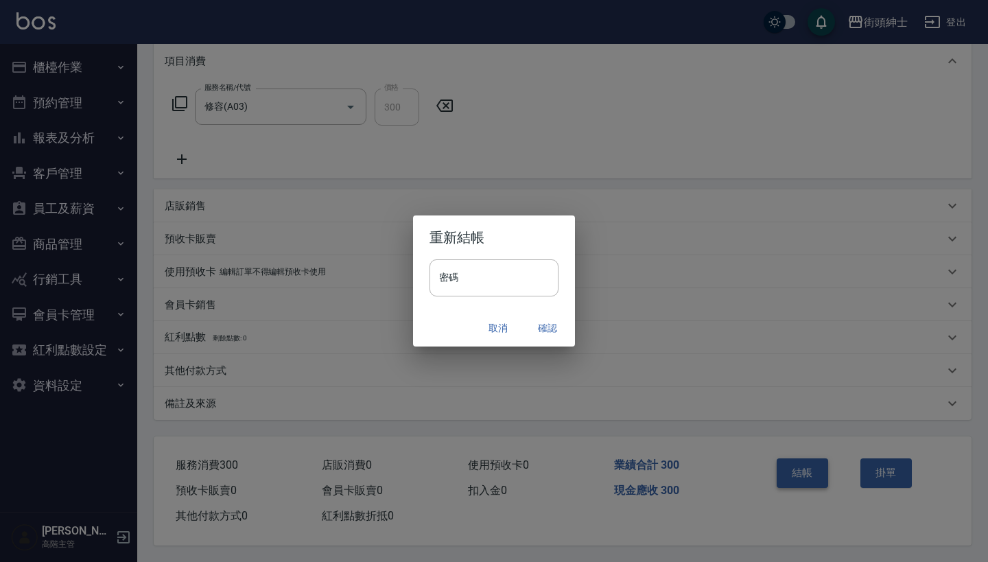
scroll to position [192, 0]
click at [548, 322] on button "確認" at bounding box center [547, 328] width 44 height 25
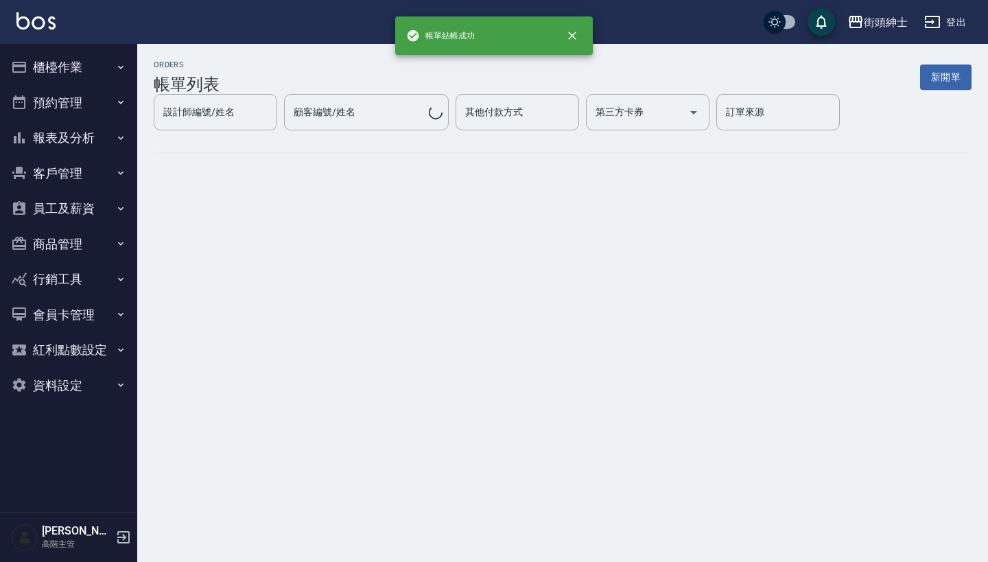
click at [78, 90] on button "預約管理" at bounding box center [68, 103] width 126 height 36
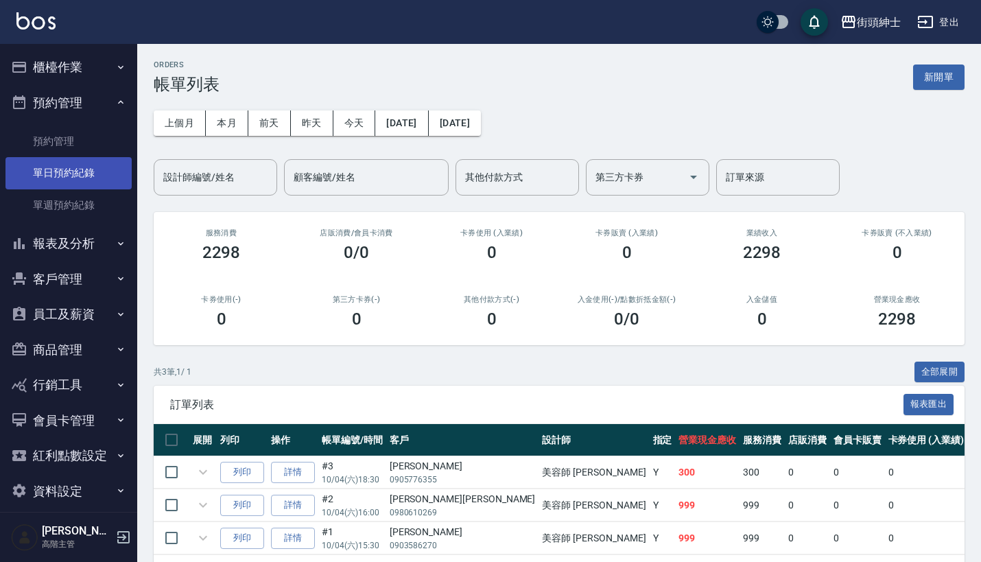
click at [89, 172] on link "單日預約紀錄" at bounding box center [68, 173] width 126 height 32
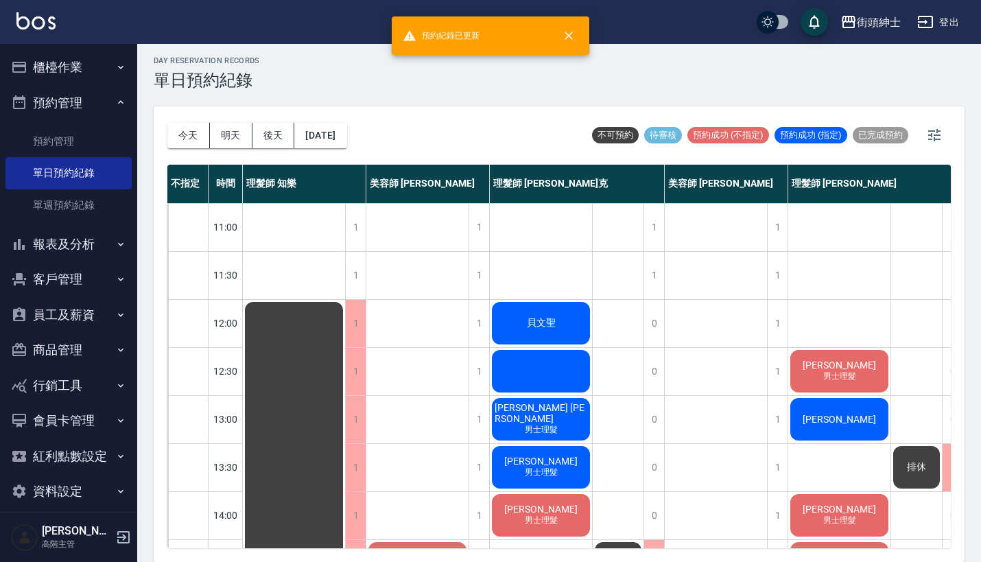
scroll to position [3, 0]
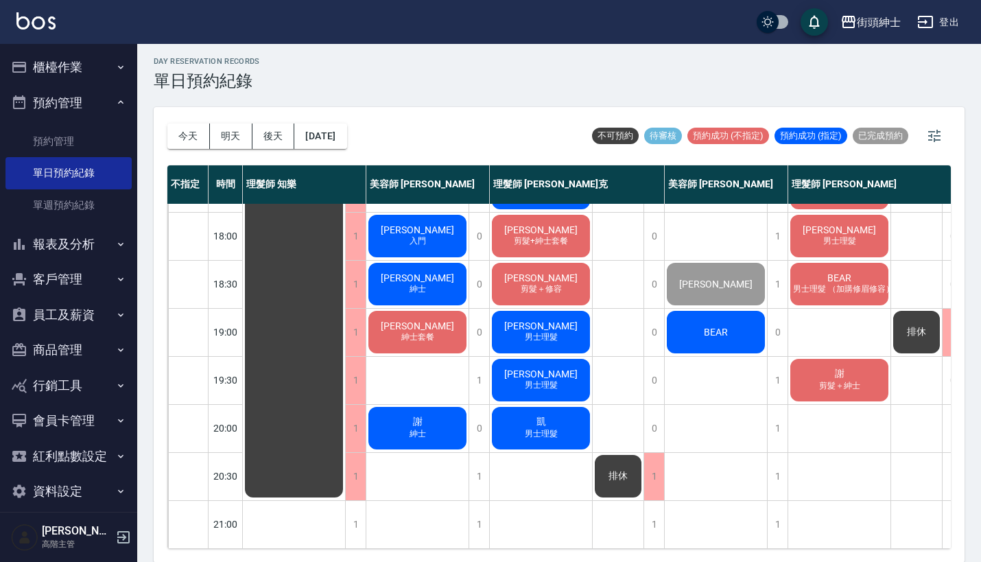
click at [711, 327] on div "BEAR" at bounding box center [716, 332] width 102 height 47
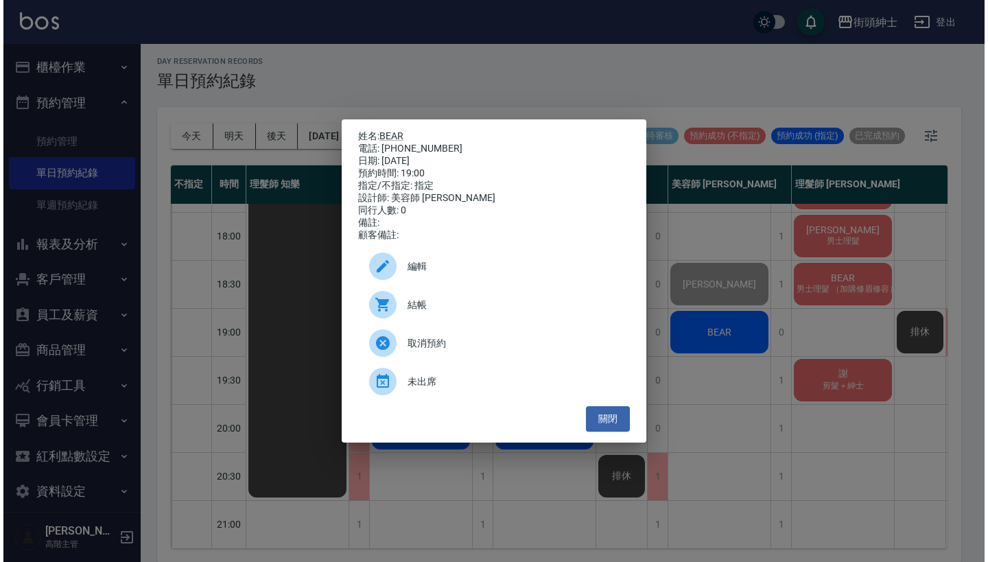
scroll to position [675, 0]
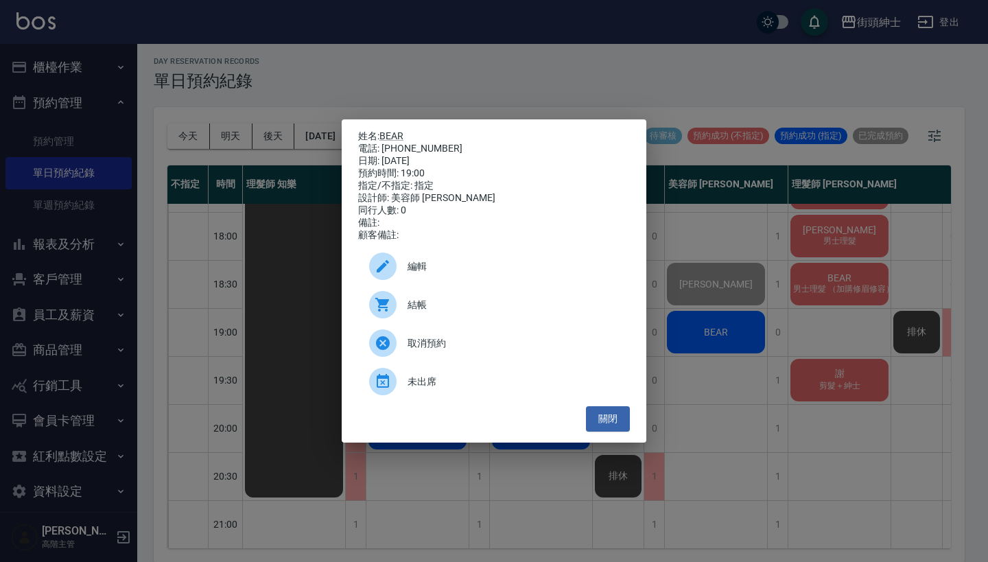
click at [468, 297] on div "結帳" at bounding box center [494, 304] width 272 height 38
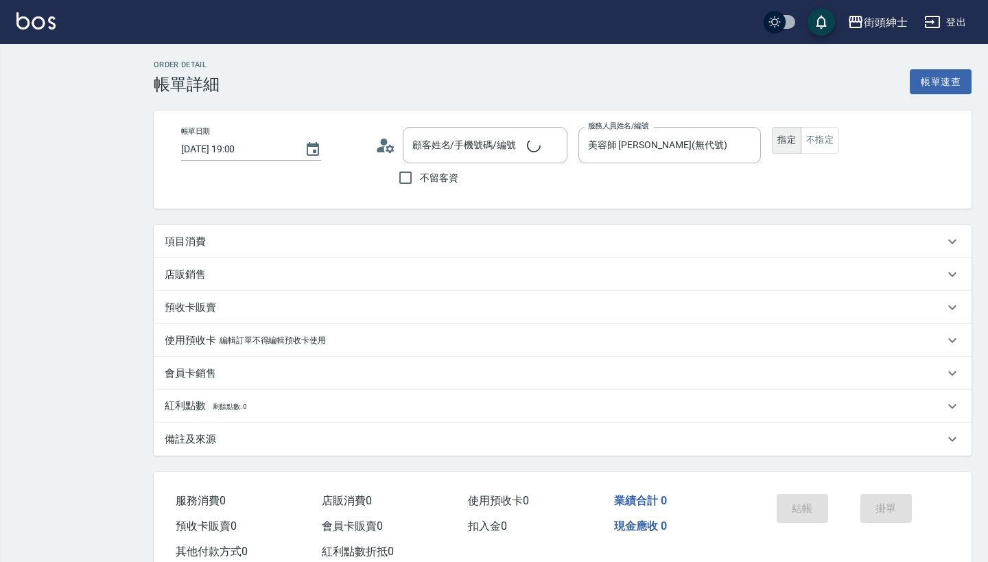
click at [405, 206] on div "帳單日期 [DATE] 19:00 顧客姓名/手機號碼/編號 顧客姓名/手機號碼/編號 不留客資 服務人員姓名/編號 美容師 [PERSON_NAME](無代…" at bounding box center [563, 159] width 818 height 98
click at [402, 245] on div "項目消費" at bounding box center [554, 242] width 779 height 14
type input "BEAR/0916695708/null"
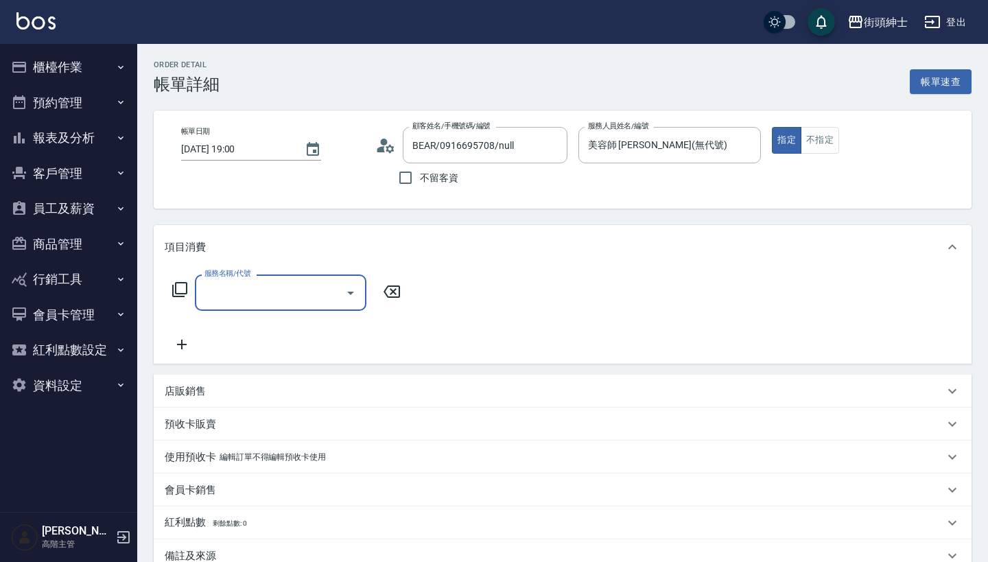
click at [275, 310] on div "服務名稱/代號" at bounding box center [280, 292] width 171 height 36
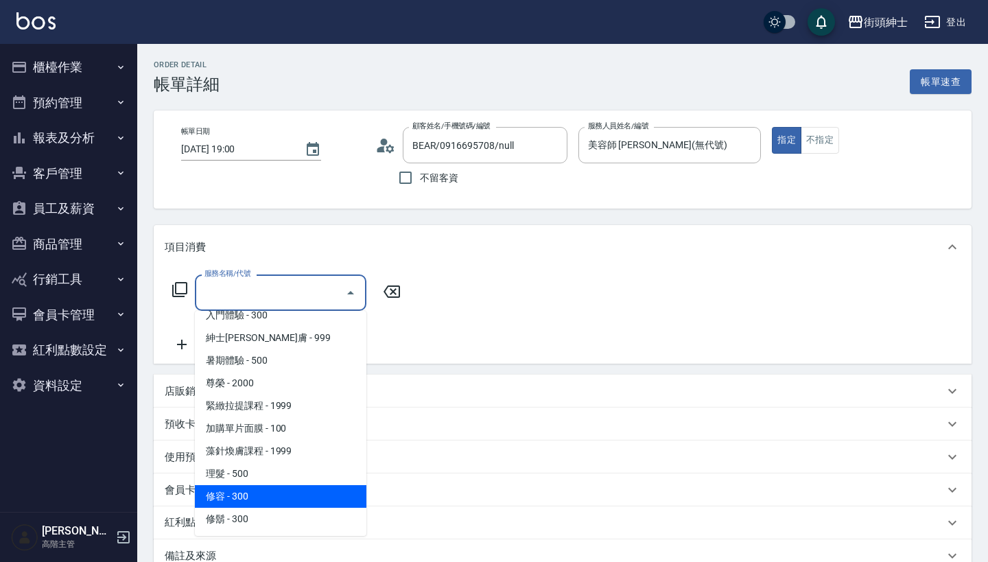
scroll to position [126, 0]
click at [283, 493] on span "修容 - 300" at bounding box center [280, 496] width 171 height 23
type input "修容(A03)"
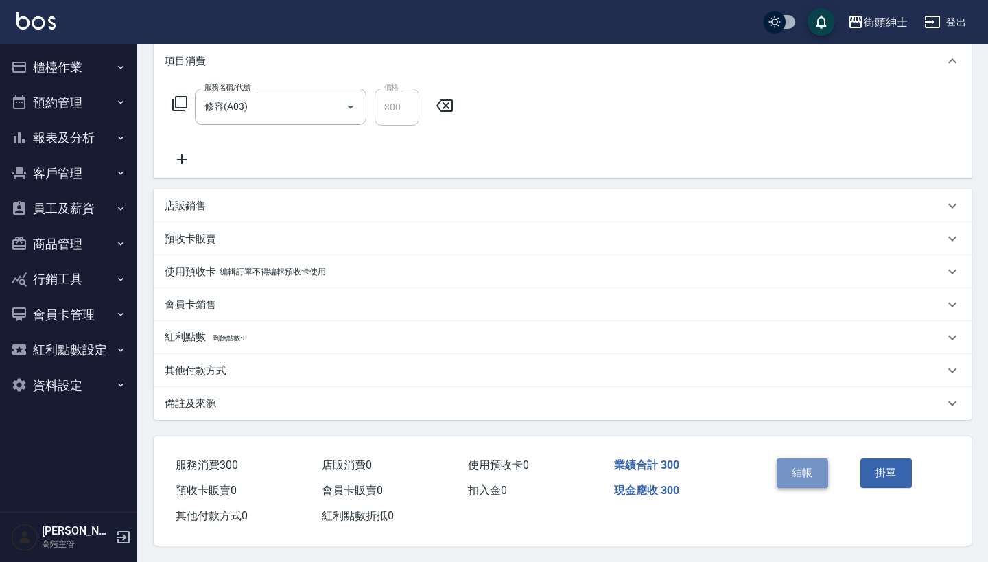
click at [805, 478] on button "結帳" at bounding box center [802, 472] width 51 height 29
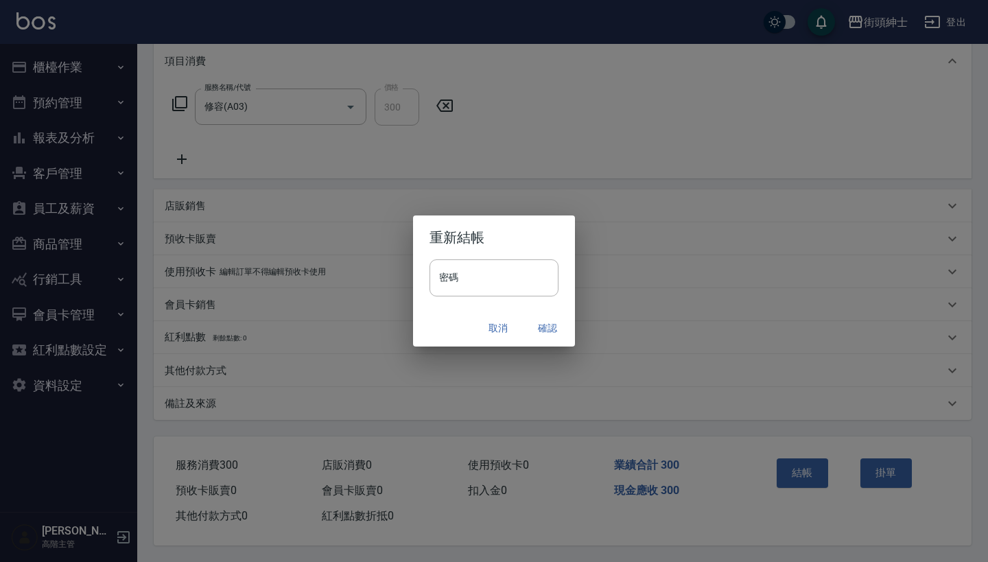
click at [539, 333] on button "確認" at bounding box center [547, 328] width 44 height 25
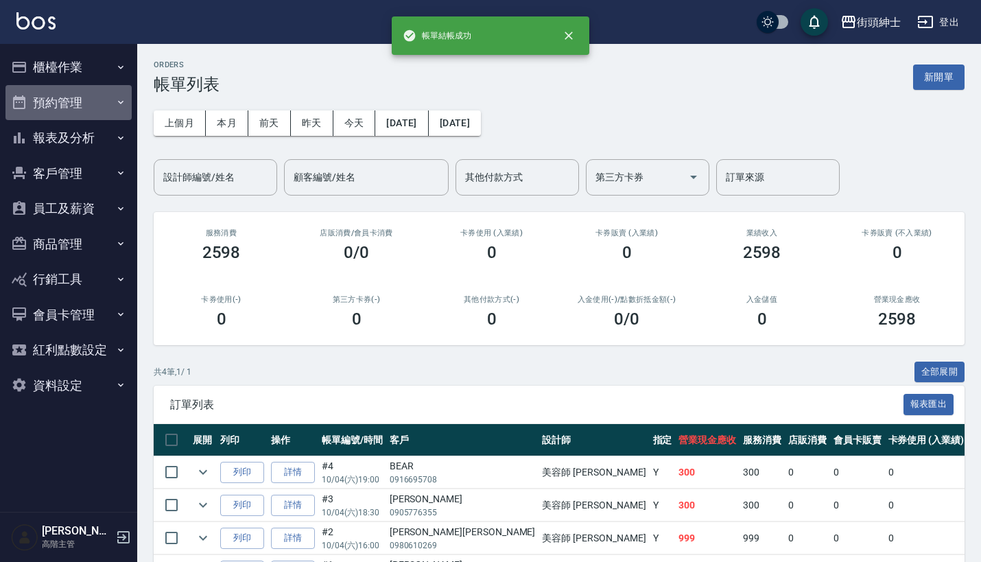
click at [71, 99] on button "預約管理" at bounding box center [68, 103] width 126 height 36
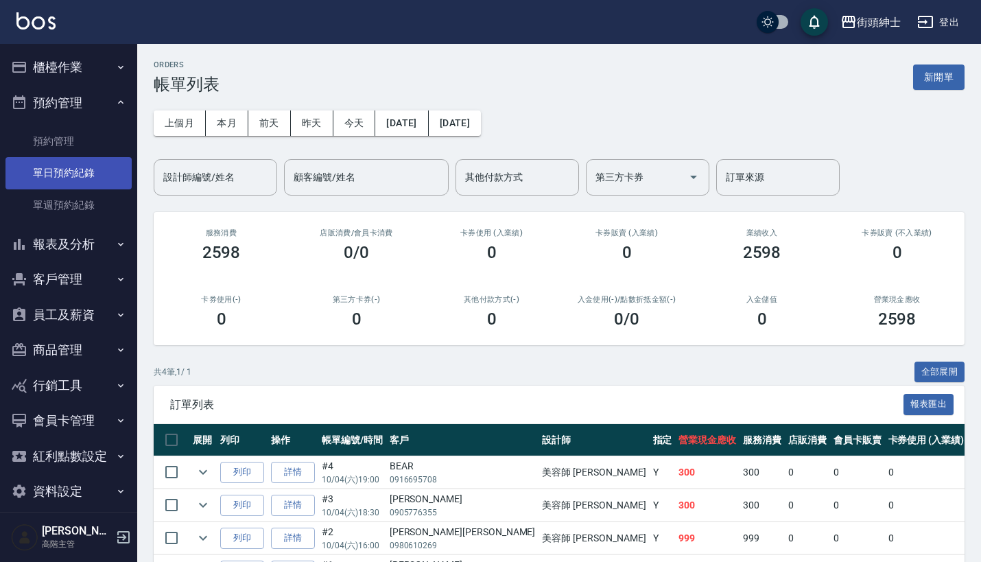
click at [84, 171] on link "單日預約紀錄" at bounding box center [68, 173] width 126 height 32
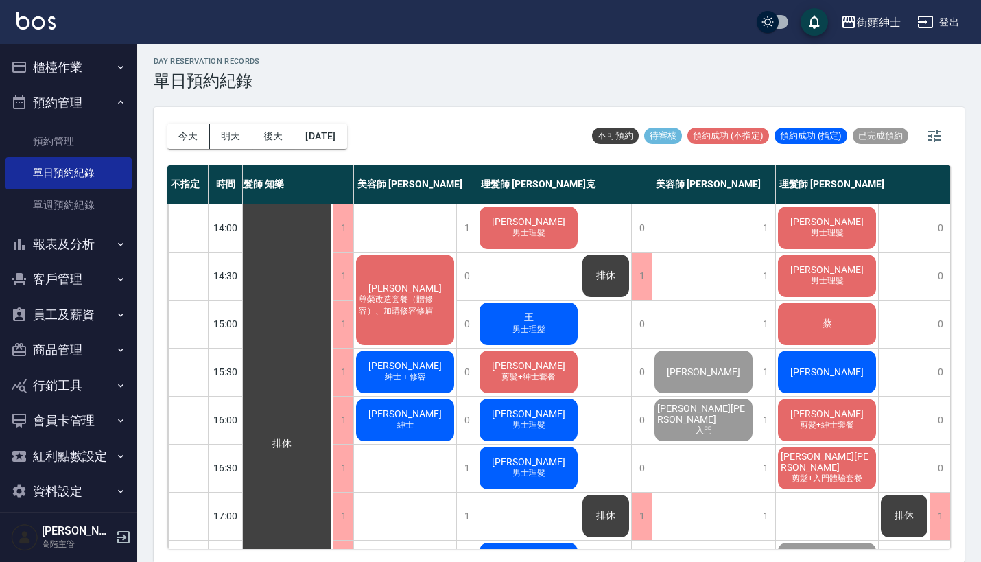
scroll to position [265, 19]
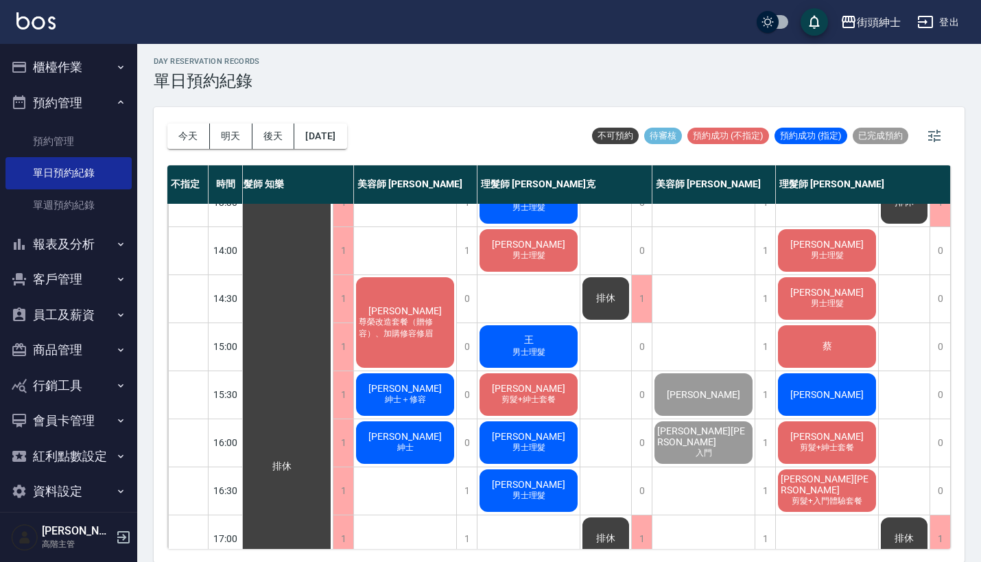
click at [691, 391] on span "[PERSON_NAME]" at bounding box center [703, 394] width 79 height 11
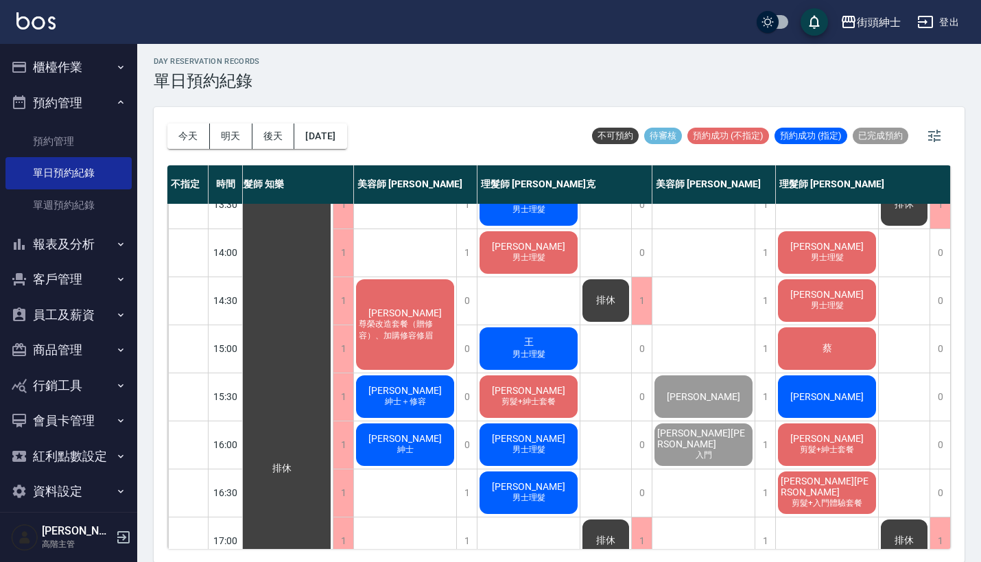
scroll to position [256, 19]
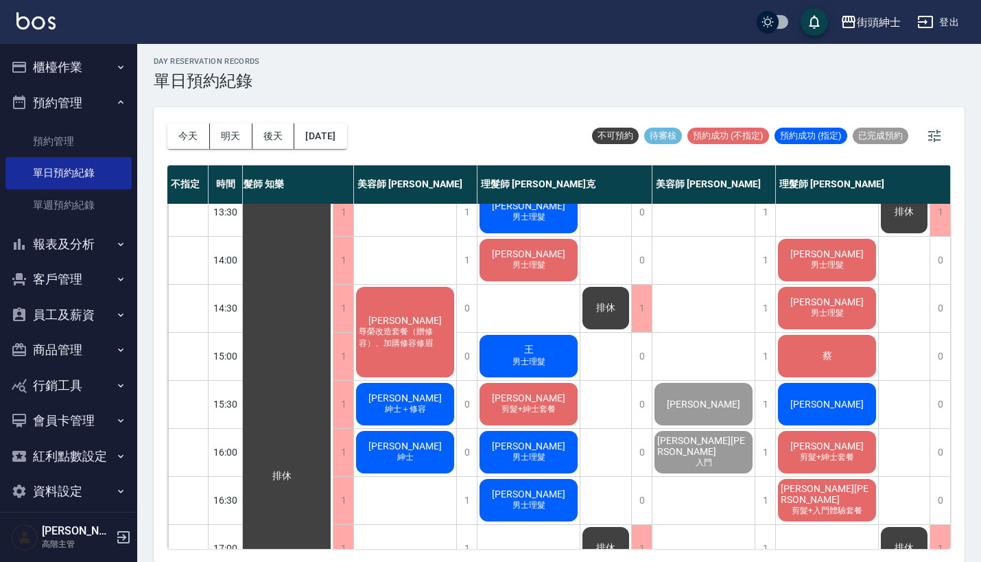
click at [720, 408] on div "[PERSON_NAME]" at bounding box center [703, 404] width 102 height 47
click at [94, 77] on button "櫃檯作業" at bounding box center [68, 67] width 126 height 36
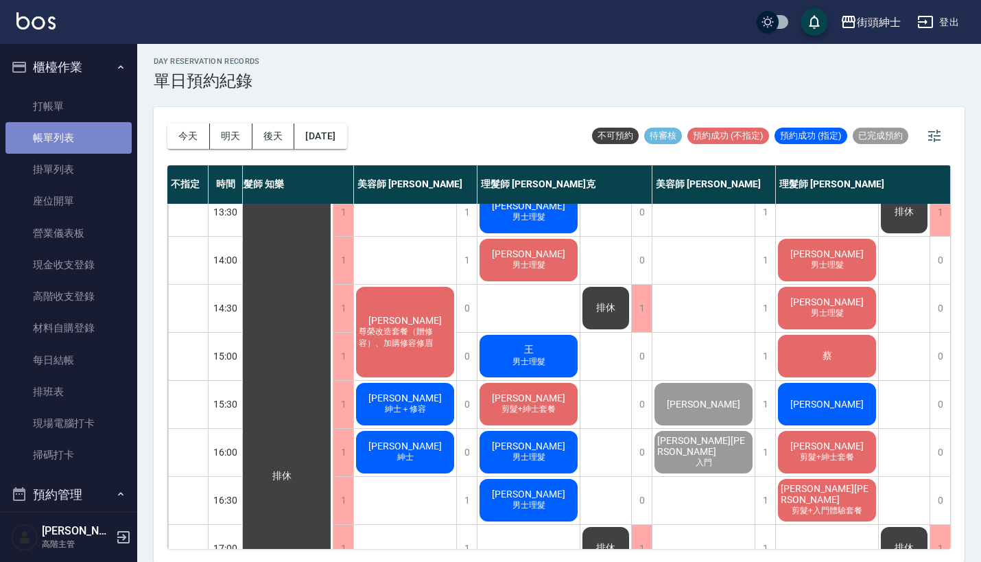
click at [73, 141] on link "帳單列表" at bounding box center [68, 138] width 126 height 32
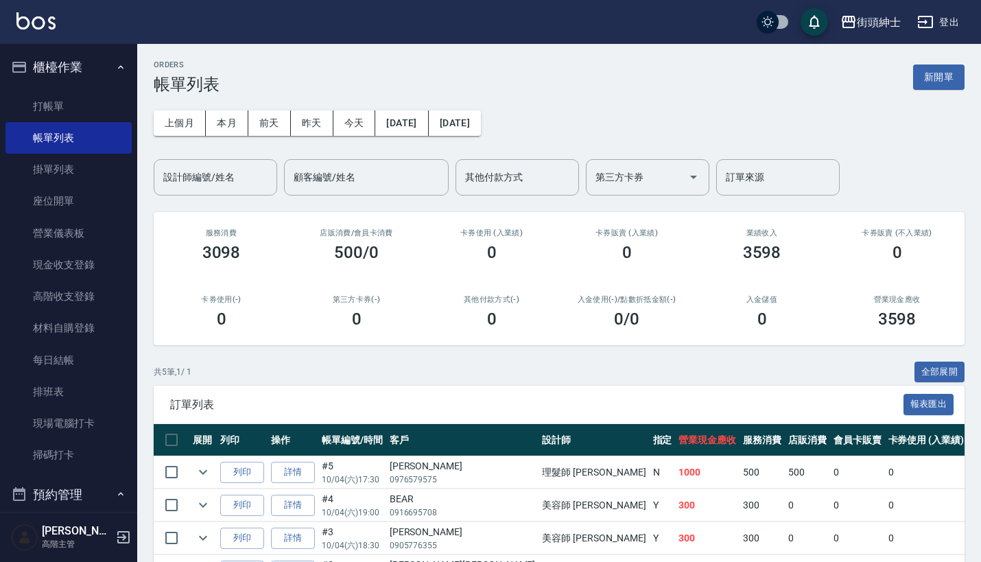
scroll to position [1, 0]
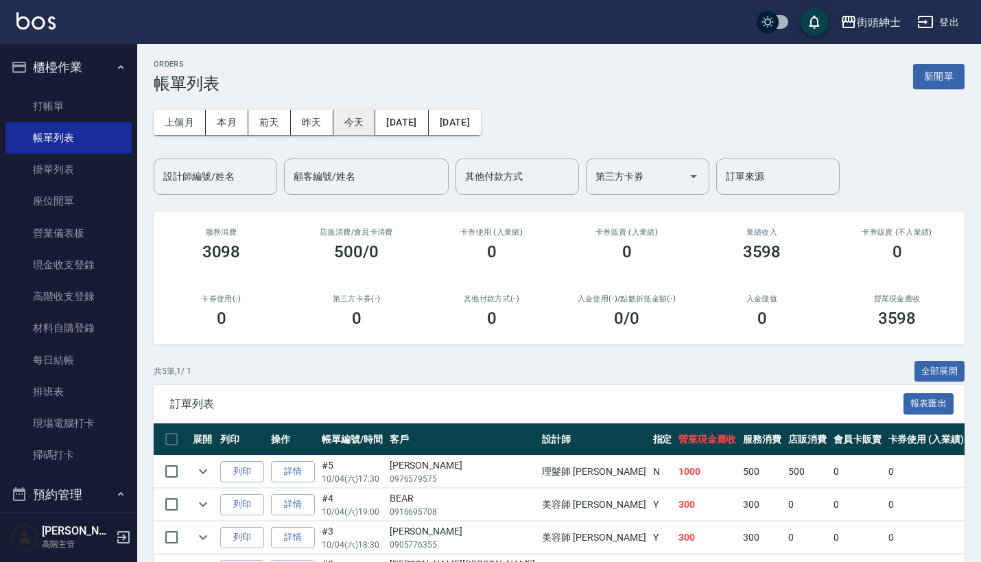
click at [354, 120] on button "今天" at bounding box center [354, 122] width 43 height 25
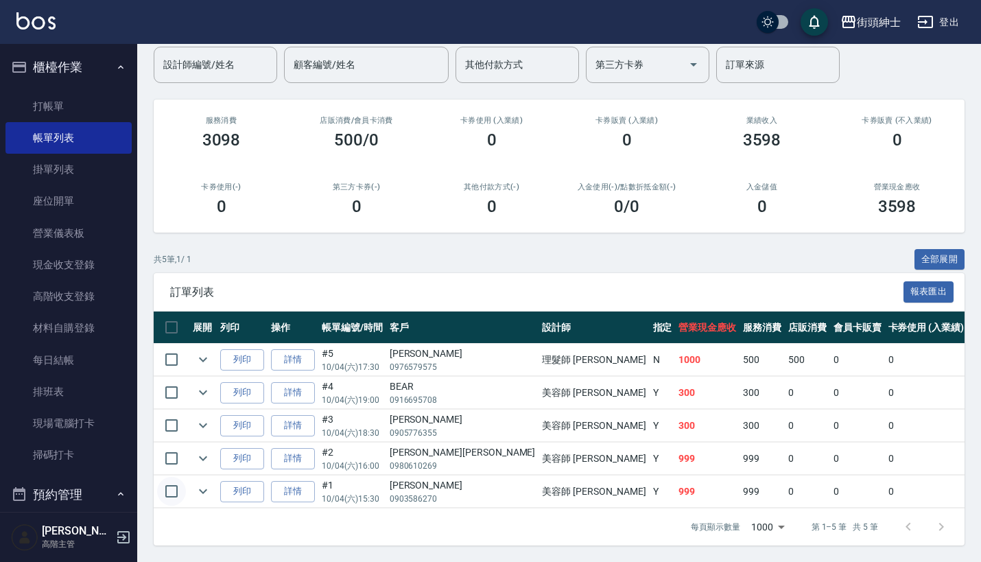
click at [170, 477] on input "checkbox" at bounding box center [171, 491] width 29 height 29
checkbox input "true"
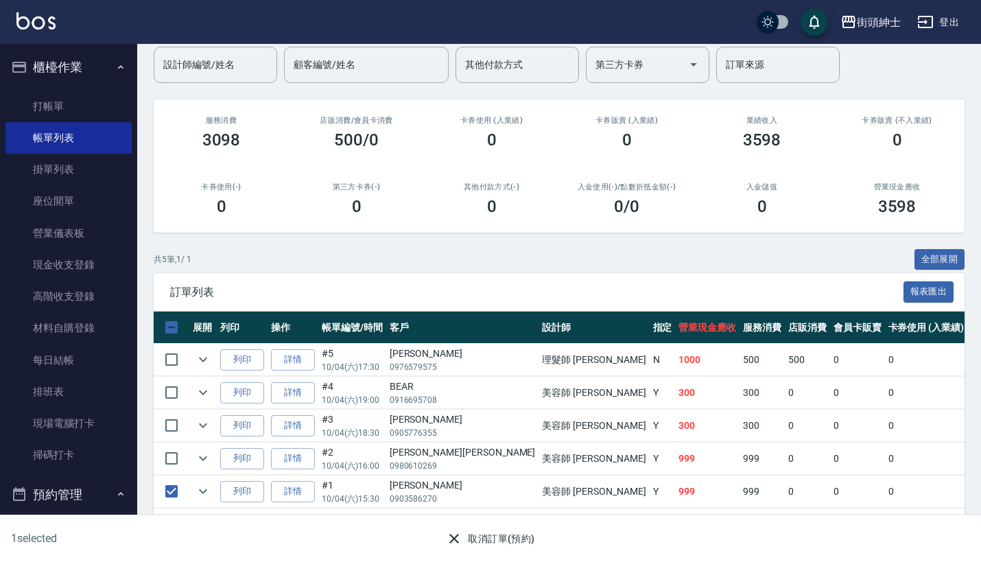
click at [498, 528] on button "取消訂單(預約)" at bounding box center [489, 538] width 99 height 25
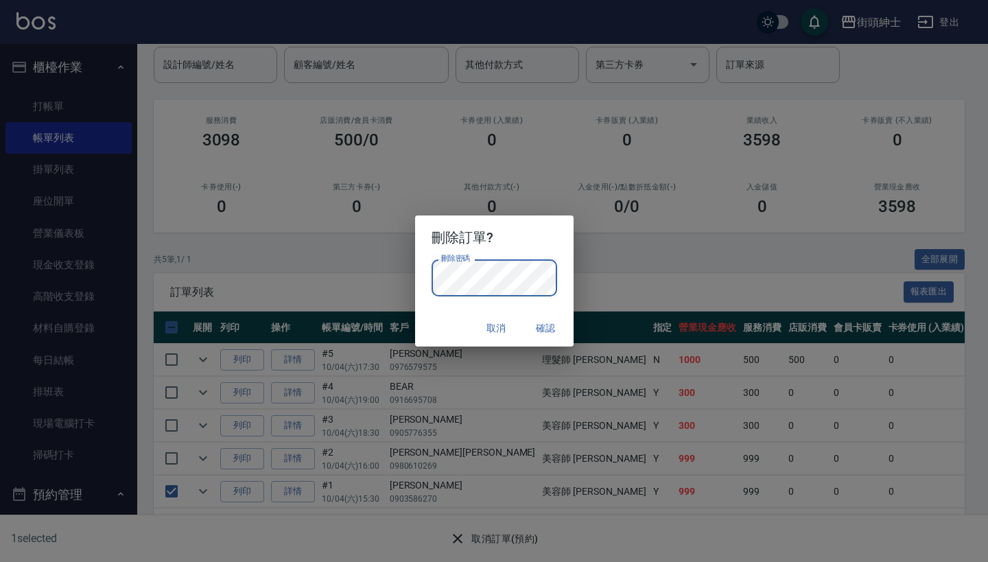
click at [547, 323] on button "確認" at bounding box center [546, 328] width 44 height 25
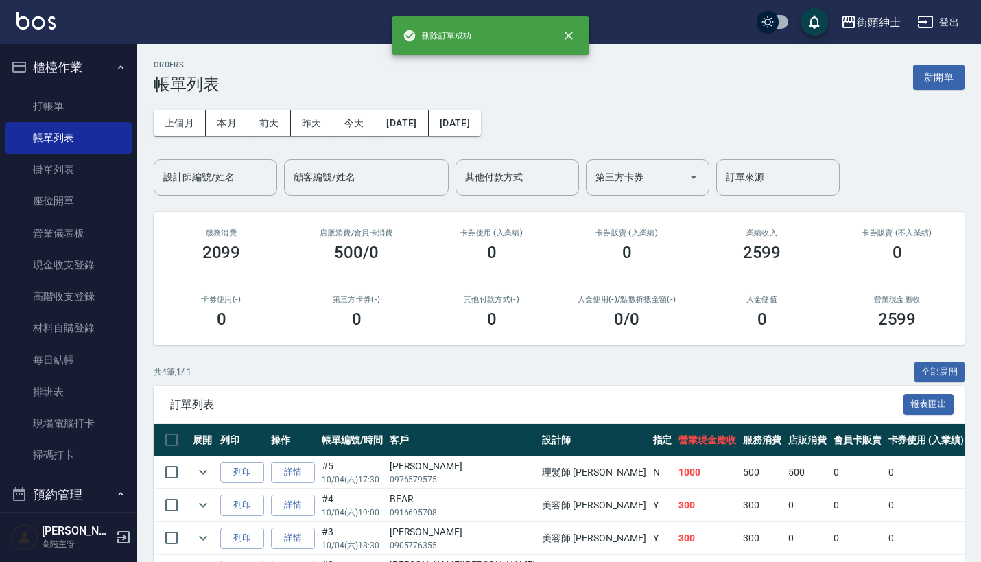
click at [106, 64] on button "櫃檯作業" at bounding box center [68, 67] width 126 height 36
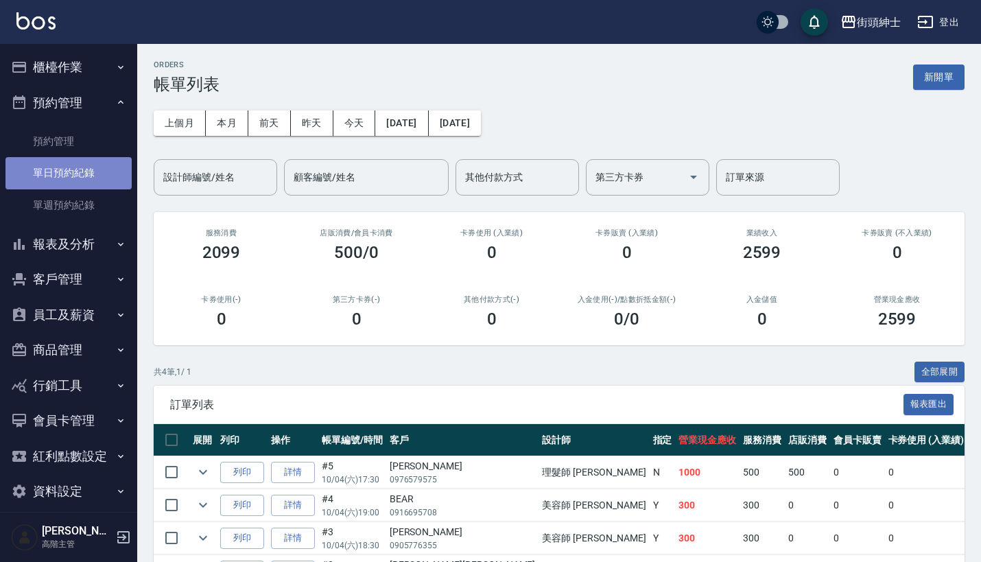
click at [102, 163] on link "單日預約紀錄" at bounding box center [68, 173] width 126 height 32
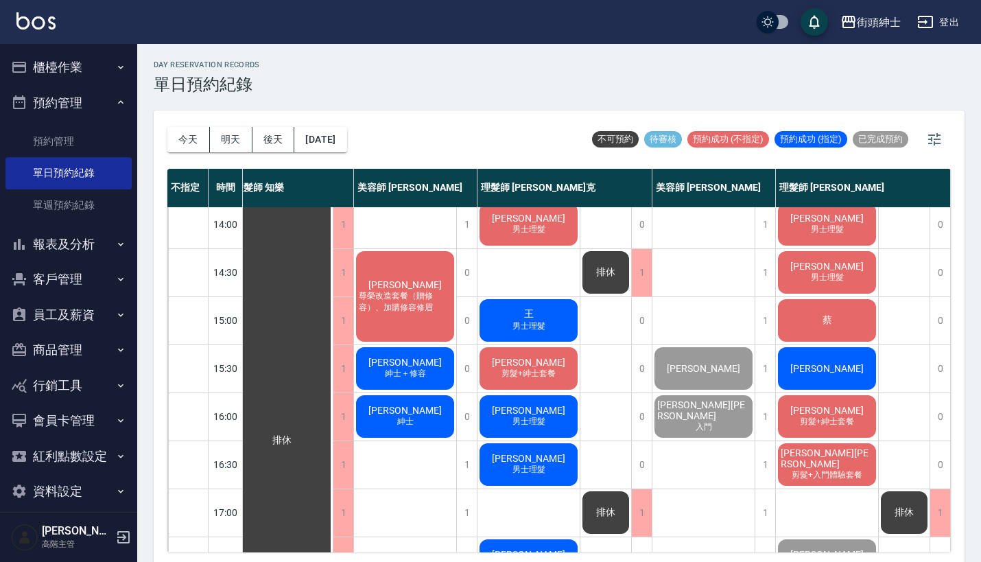
scroll to position [281, 19]
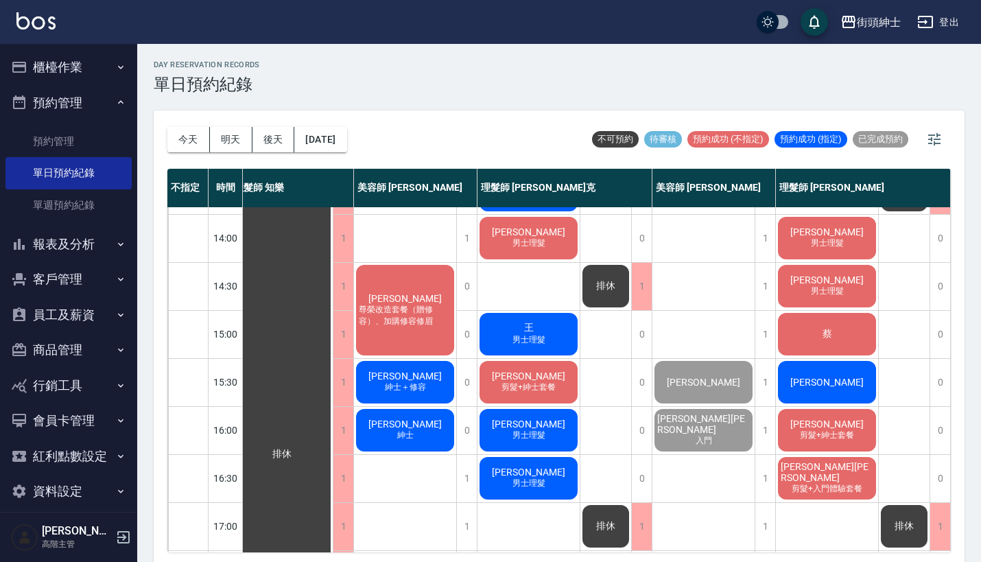
click at [820, 332] on span "蔡" at bounding box center [827, 334] width 15 height 12
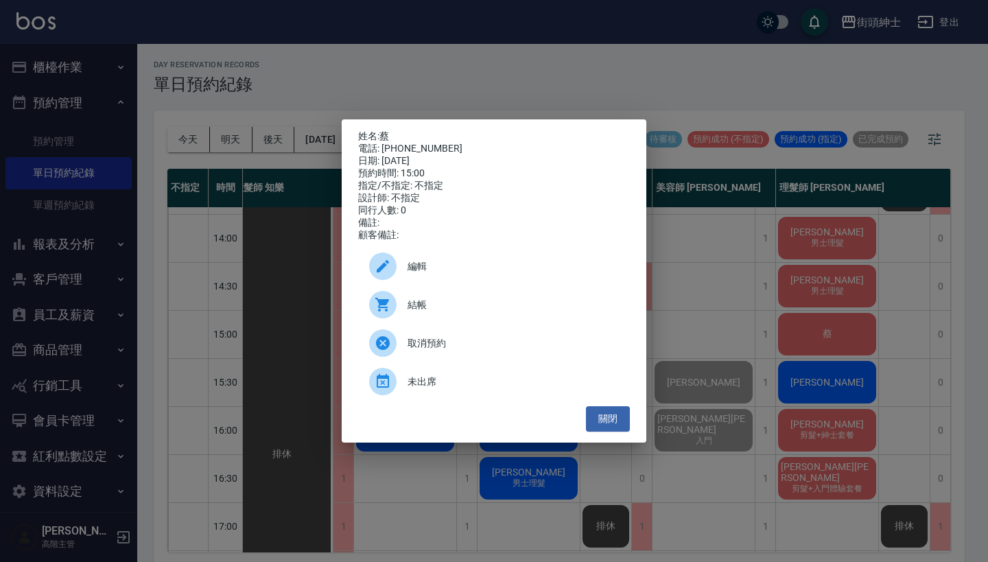
click at [717, 183] on div "姓名: 蔡 電話: 0972203676 日期: 2025/10/04 預約時間: 15:00 指定/不指定: 不指定 設計師: 不指定 同行人數: 0 備註…" at bounding box center [494, 281] width 988 height 562
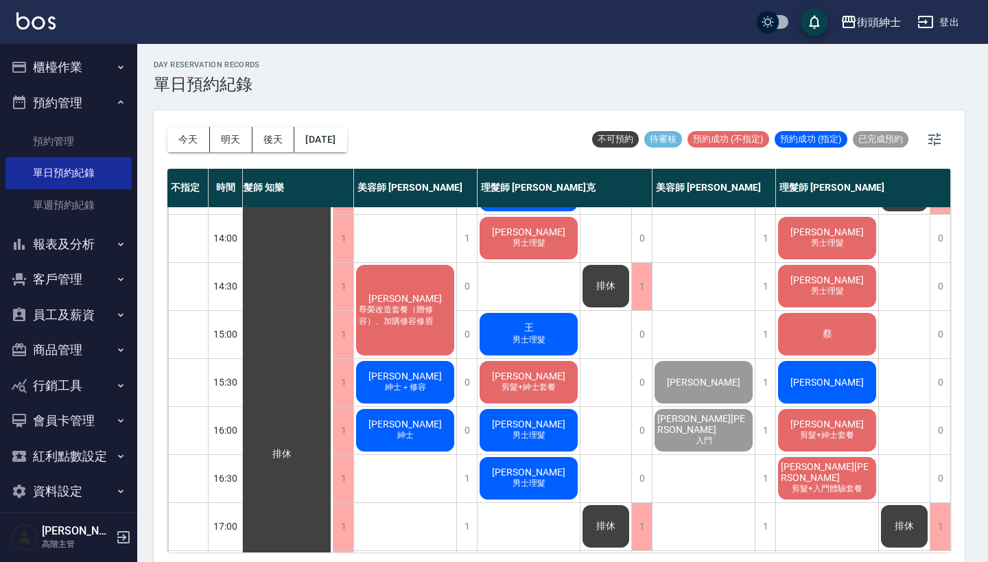
scroll to position [281, 12]
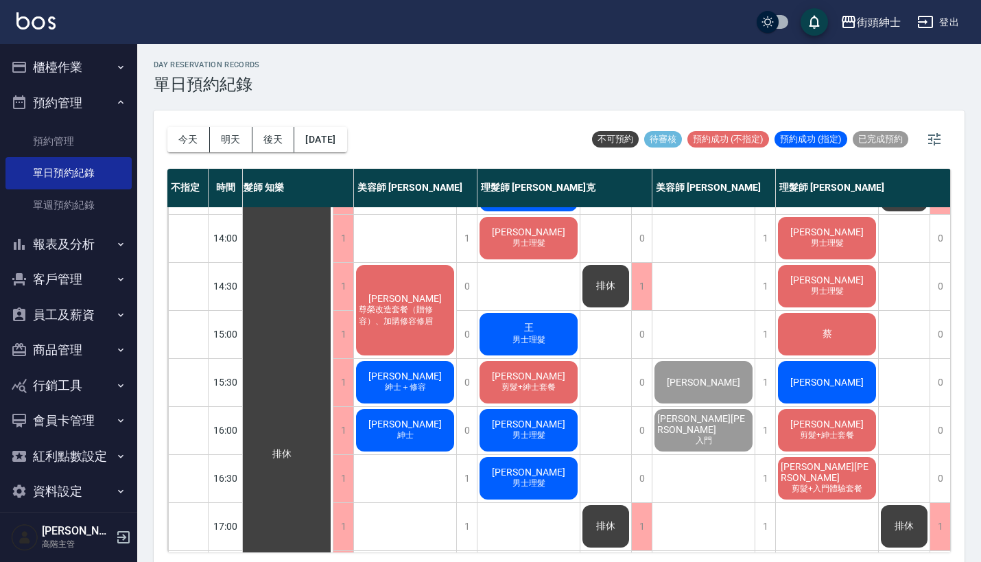
click at [848, 333] on div "蔡" at bounding box center [827, 334] width 102 height 47
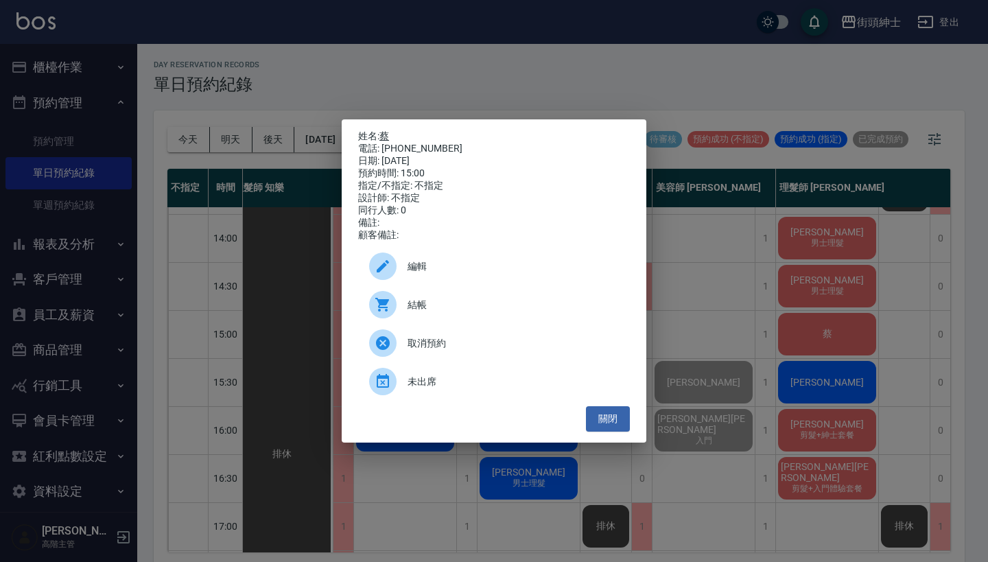
drag, startPoint x: 430, startPoint y: 147, endPoint x: 383, endPoint y: 136, distance: 48.1
click at [383, 136] on div "姓名: 蔡 電話: 0972203676 日期: 2025/10/04 預約時間: 15:00 指定/不指定: 不指定 設計師: 不指定 同行人數: 0 備註…" at bounding box center [494, 185] width 272 height 111
copy div "姓名: 蔡 電話: 0972203676"
click at [491, 88] on div "姓名: 蔡 電話: 0972203676 日期: 2025/10/04 預約時間: 15:00 指定/不指定: 不指定 設計師: 不指定 同行人數: 0 備註…" at bounding box center [494, 281] width 988 height 562
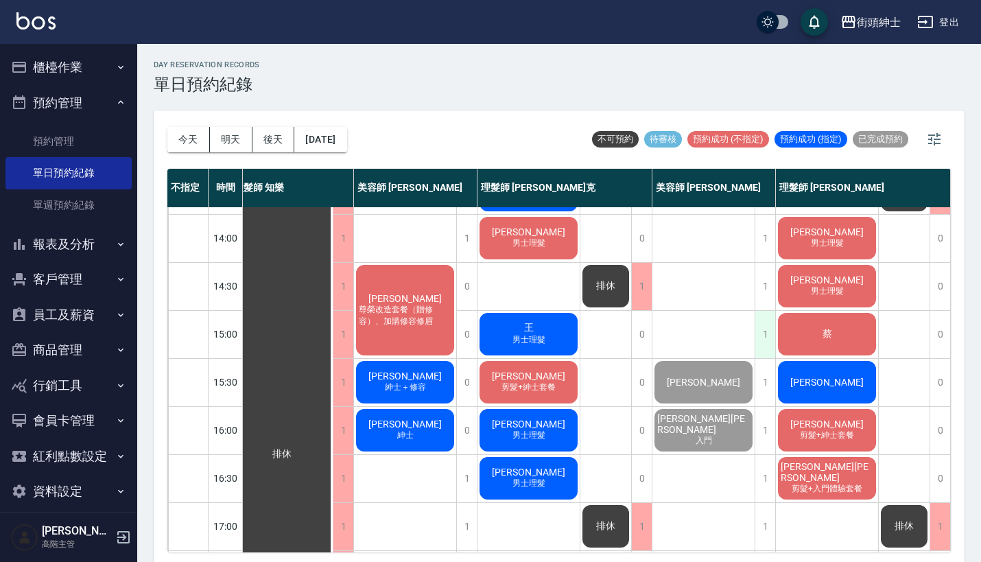
click at [761, 321] on div "1" at bounding box center [765, 334] width 21 height 47
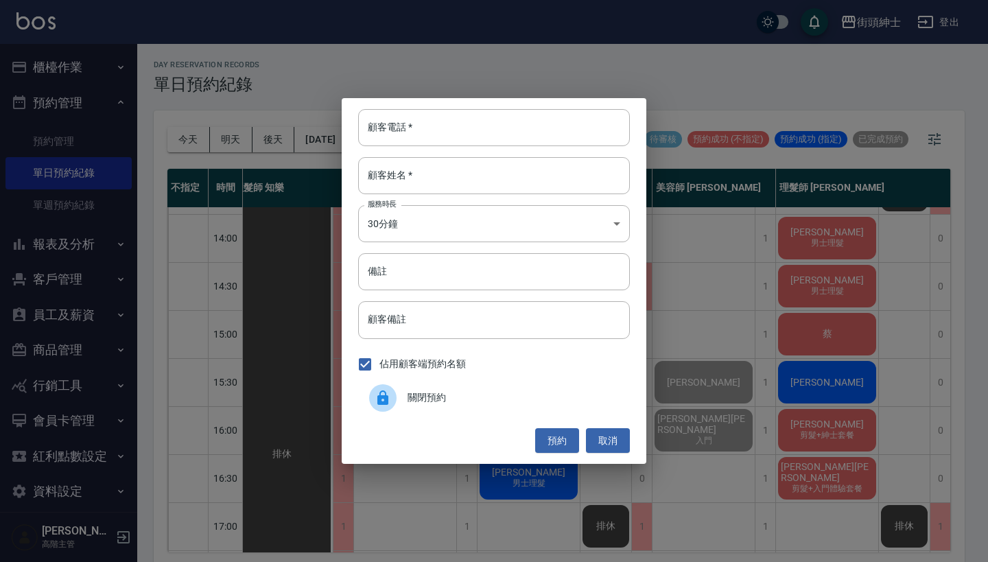
click at [512, 148] on div "顧客電話   * 顧客電話   * 顧客姓名   * 顧客姓名   * 服務時長 30分鐘 1 服務時長 備註 備註 顧客備註 顧客備註 佔用顧客端預約名額 …" at bounding box center [494, 281] width 305 height 366
paste input "蔡 電話: 0972203676"
type input "蔡 電話: 0972203676"
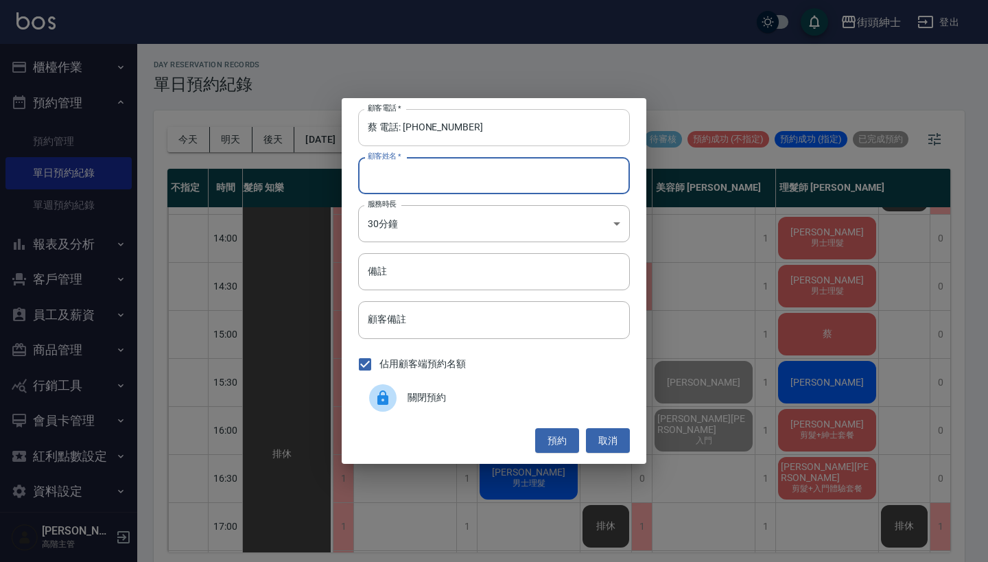
paste input "蔡 電話: 0972203676"
type input "蔡 電話: 0972203676"
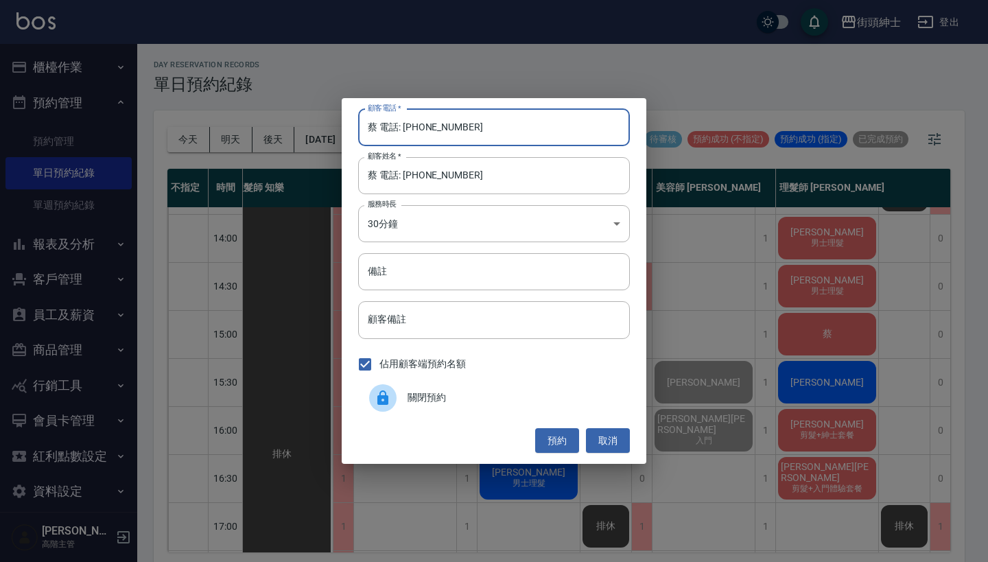
drag, startPoint x: 403, startPoint y: 126, endPoint x: 278, endPoint y: 126, distance: 125.5
click at [278, 126] on div "顧客電話   * 蔡 電話: 0972203676 顧客電話   * 顧客姓名   * 蔡 電話: 0972203676 顧客姓名   * 服務時長 30分鐘…" at bounding box center [494, 281] width 988 height 562
type input "0972203676"
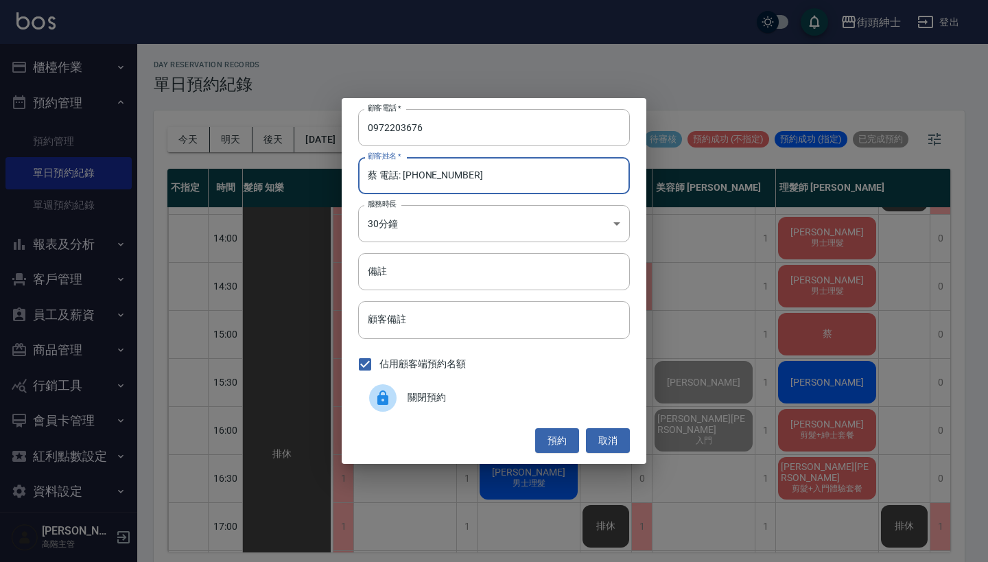
drag, startPoint x: 497, startPoint y: 185, endPoint x: 378, endPoint y: 179, distance: 119.5
click at [378, 179] on input "蔡 電話: 0972203676" at bounding box center [494, 175] width 272 height 37
type input "蔡"
click at [544, 436] on button "預約" at bounding box center [557, 440] width 44 height 25
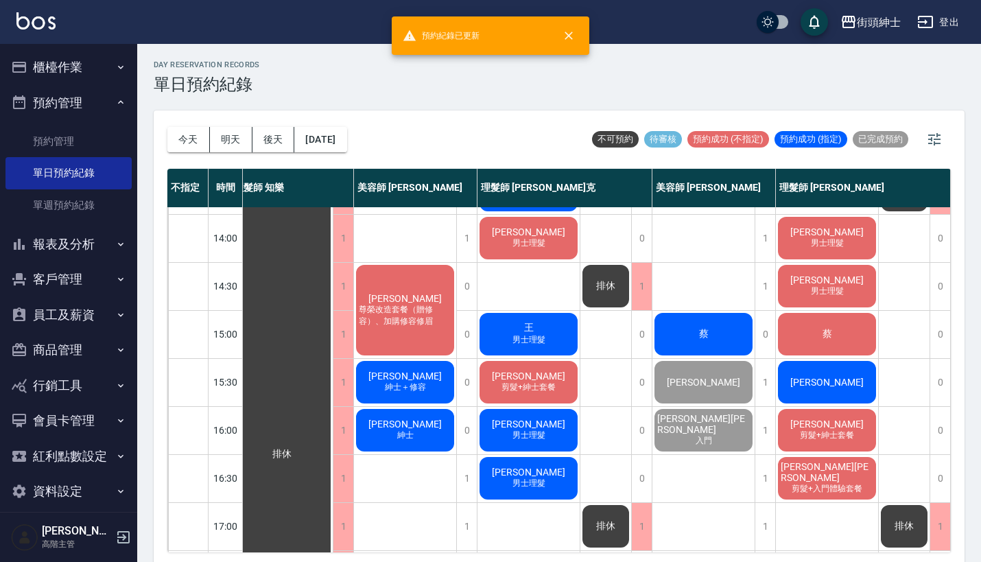
click at [704, 330] on span "蔡" at bounding box center [703, 334] width 15 height 12
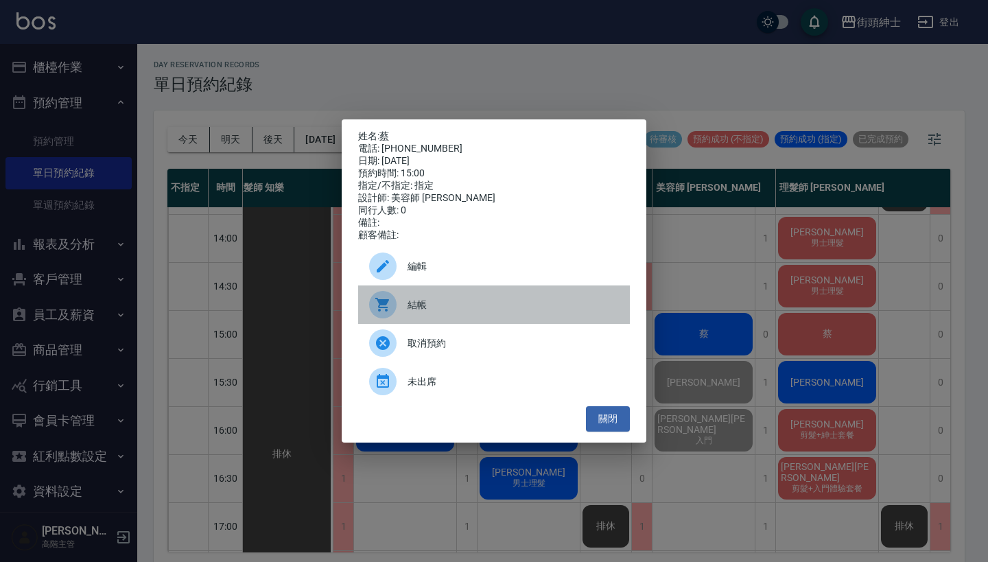
click at [463, 312] on span "結帳" at bounding box center [512, 305] width 211 height 14
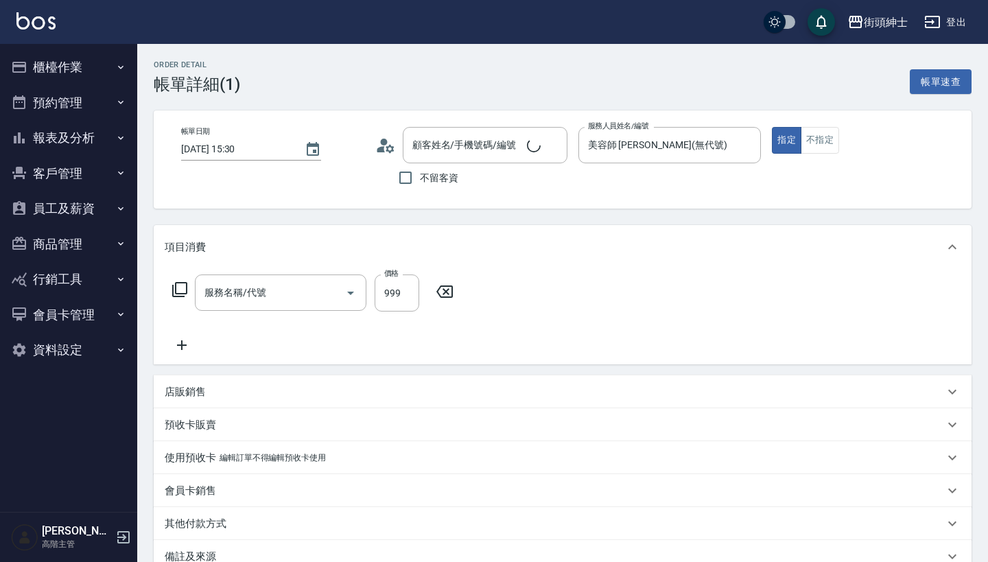
type input "紳士[PERSON_NAME]膚"
type input "[PERSON_NAME]/0903586270/null"
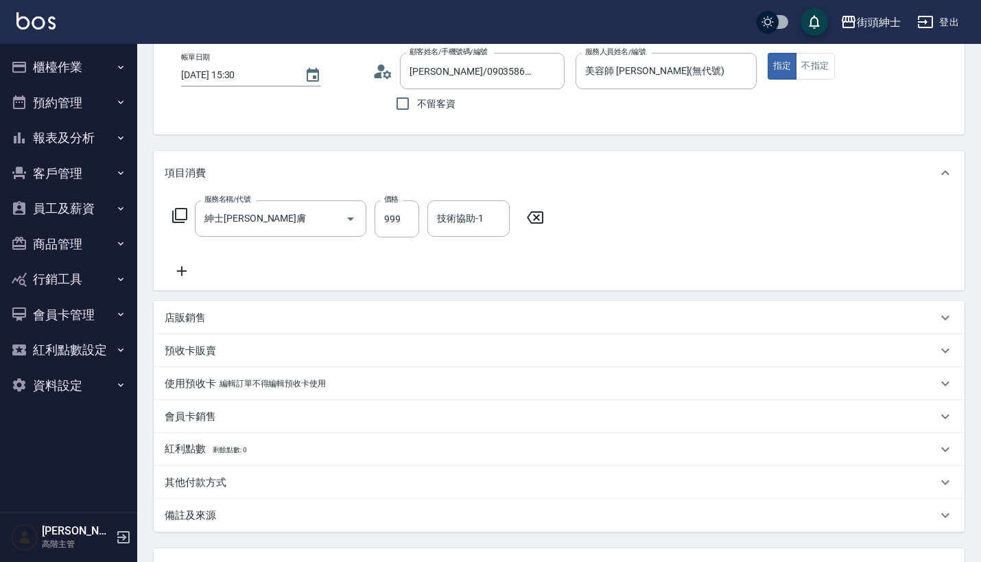
click at [532, 224] on icon at bounding box center [535, 217] width 34 height 16
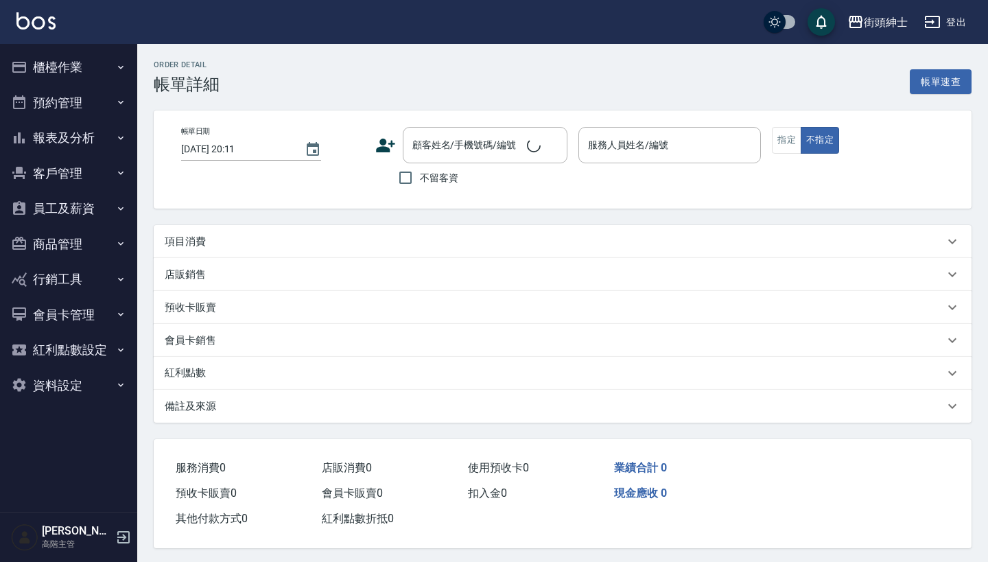
click at [261, 241] on div "項目消費" at bounding box center [554, 242] width 779 height 14
type input "[DATE] 15:00"
type input "美容師 [PERSON_NAME](無代號)"
type input "[PERSON_NAME]/0972203676/null"
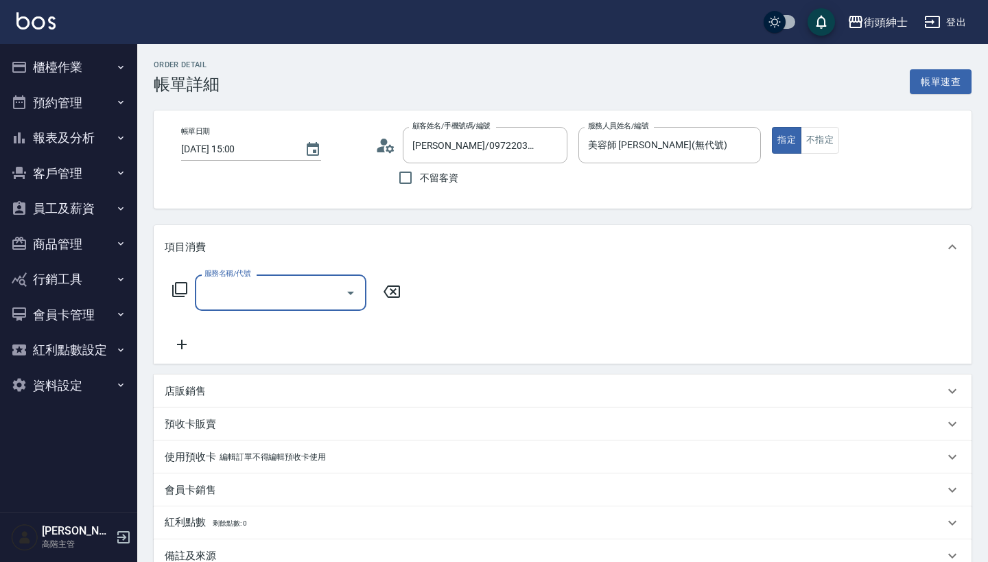
click at [266, 289] on input "服務名稱/代號" at bounding box center [270, 293] width 139 height 24
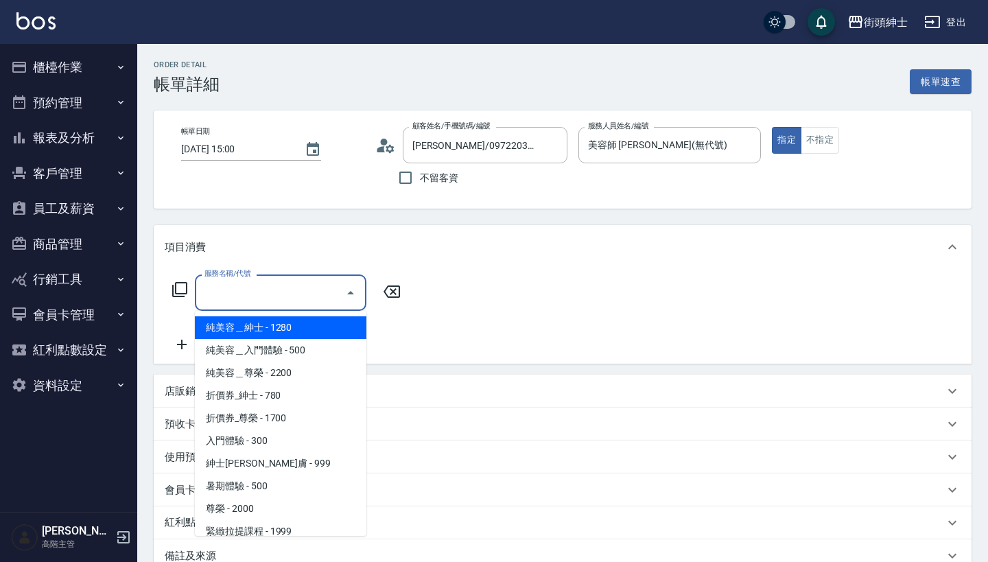
click at [311, 291] on input "服務名稱/代號" at bounding box center [270, 293] width 139 height 24
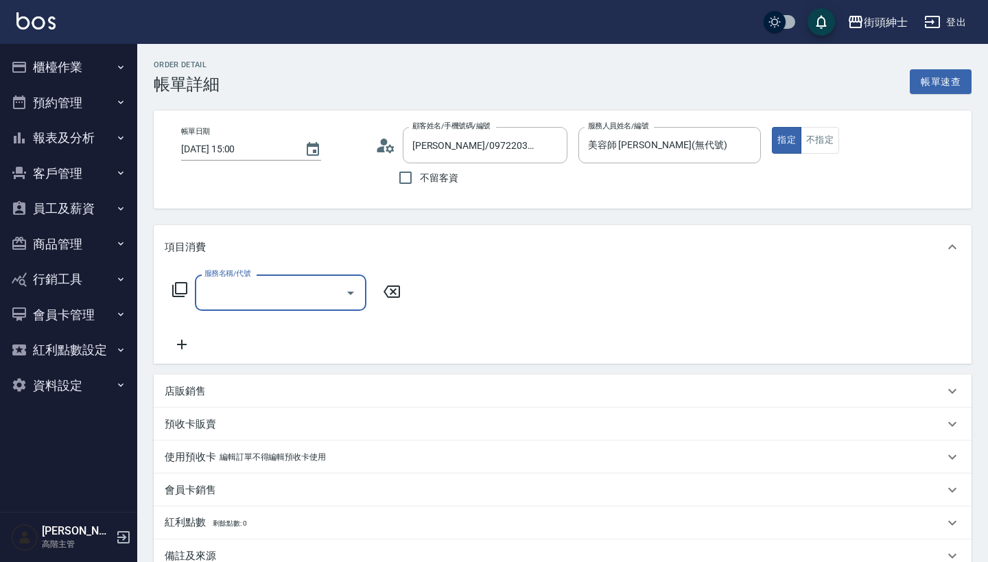
click at [343, 296] on icon "Open" at bounding box center [350, 293] width 16 height 16
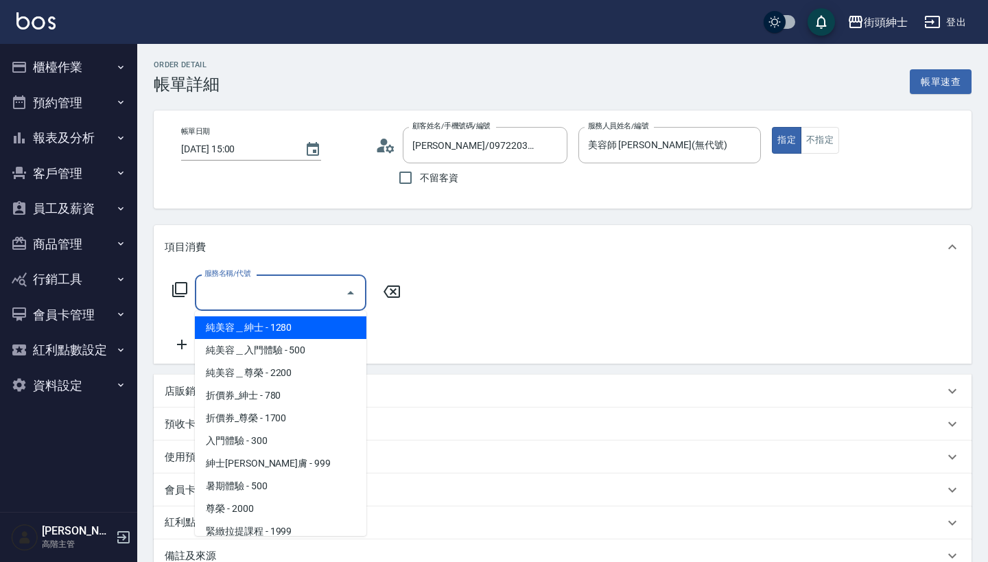
click at [309, 295] on input "服務名稱/代號" at bounding box center [270, 293] width 139 height 24
click at [322, 294] on input "服務名稱/代號" at bounding box center [270, 293] width 139 height 24
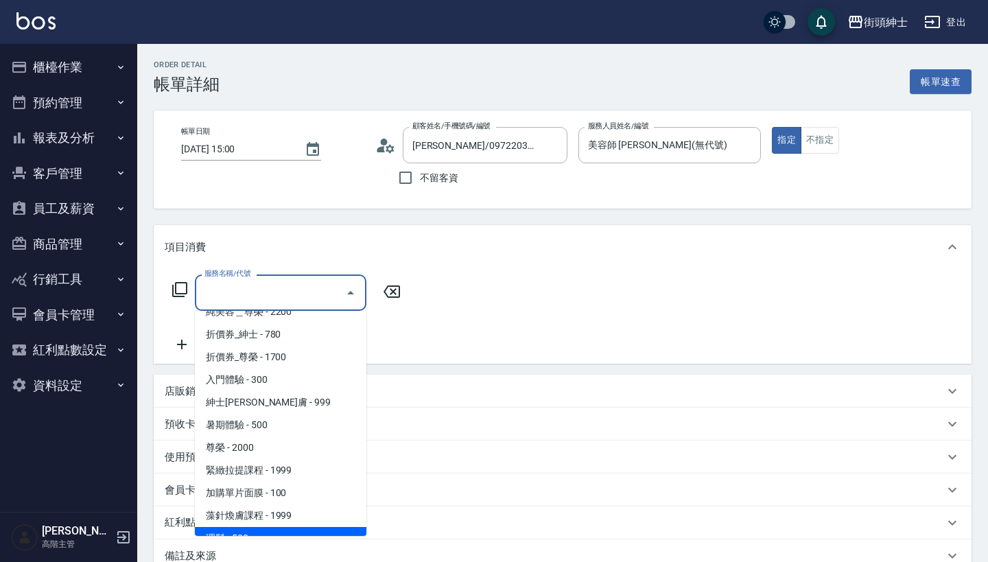
scroll to position [33, 0]
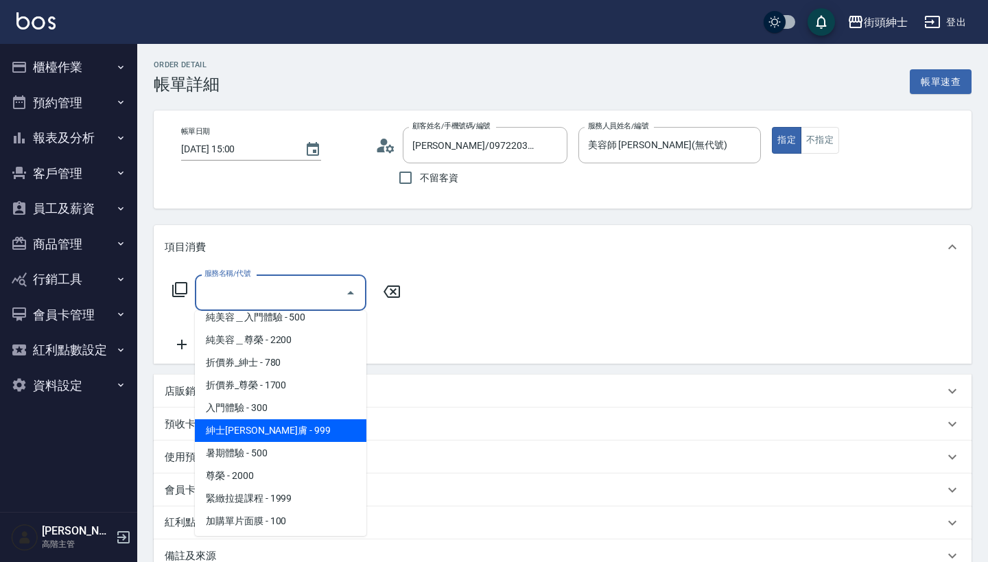
click at [293, 430] on span "紳士[PERSON_NAME]膚 - 999" at bounding box center [280, 430] width 171 height 23
type input "紳士[PERSON_NAME]膚"
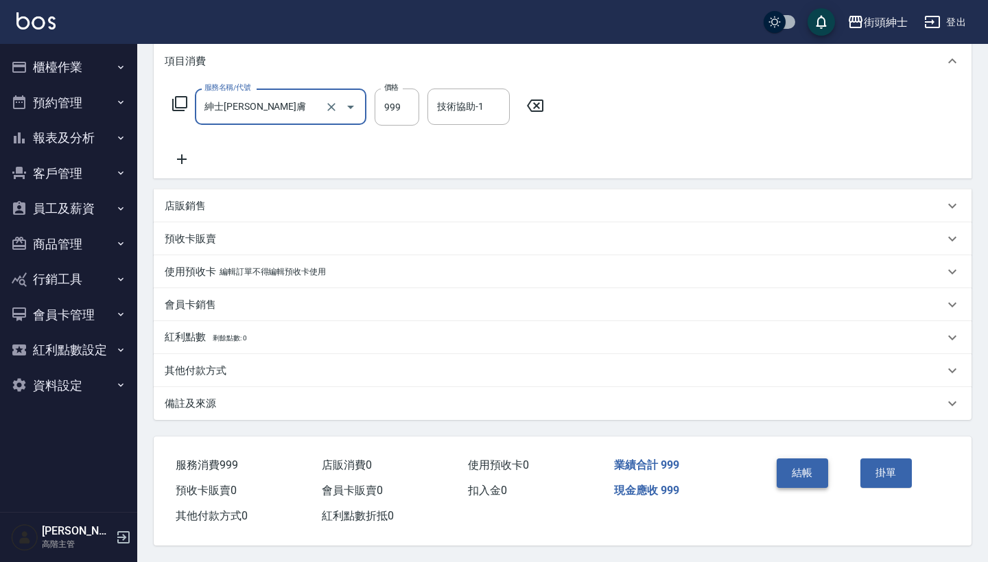
click at [801, 469] on button "結帳" at bounding box center [802, 472] width 51 height 29
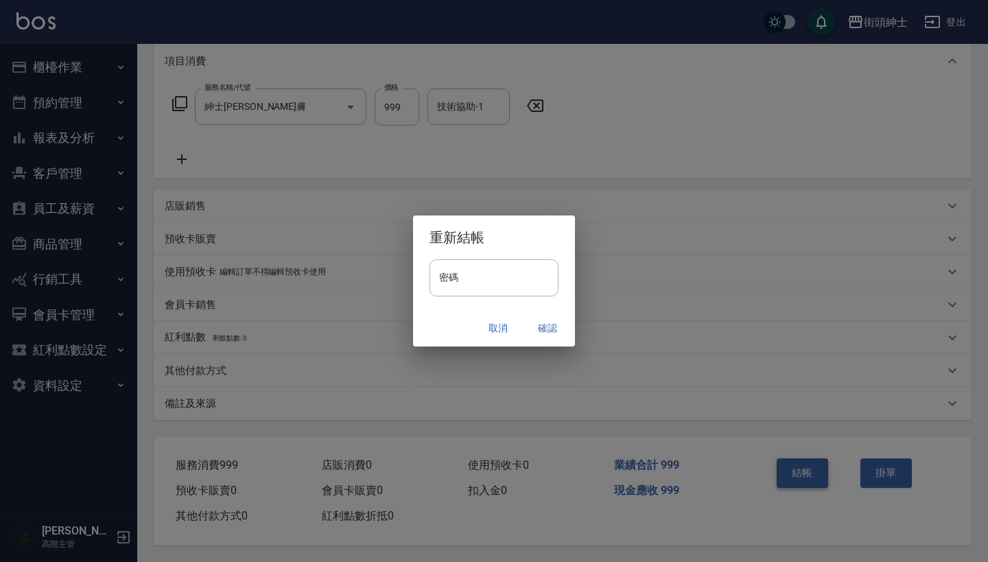
scroll to position [192, 0]
click at [562, 322] on button "確認" at bounding box center [547, 328] width 44 height 25
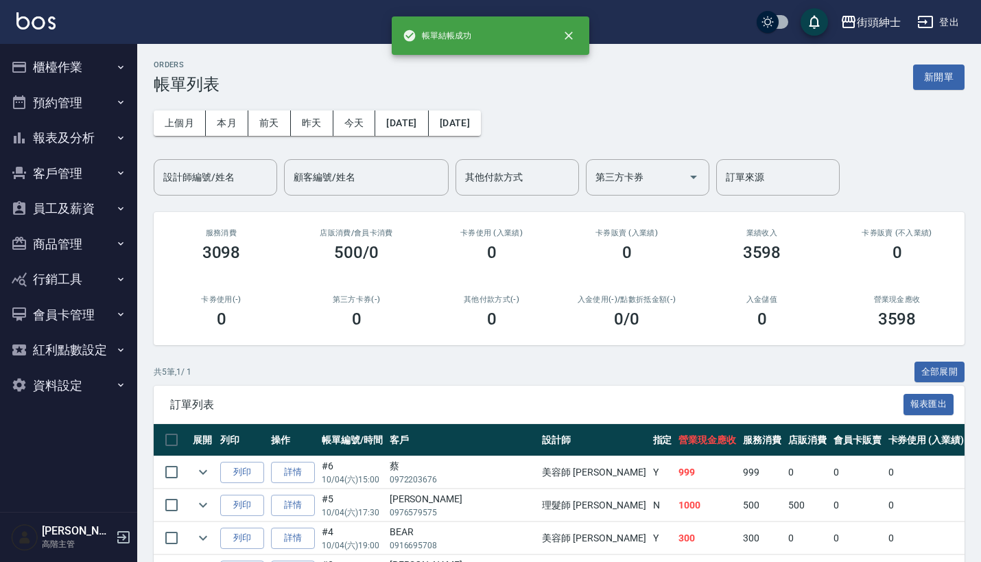
click at [89, 101] on button "預約管理" at bounding box center [68, 103] width 126 height 36
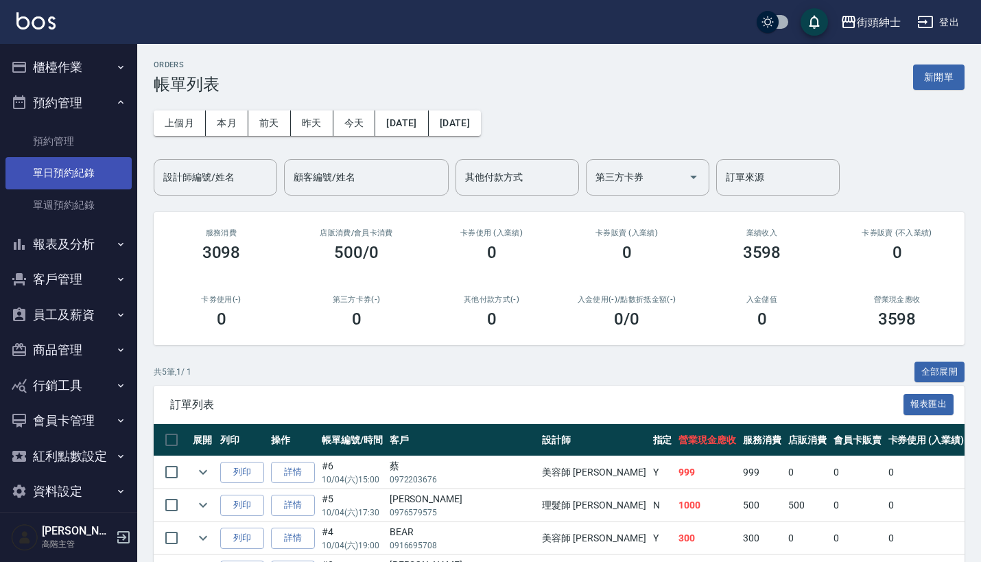
click at [96, 163] on link "單日預約紀錄" at bounding box center [68, 173] width 126 height 32
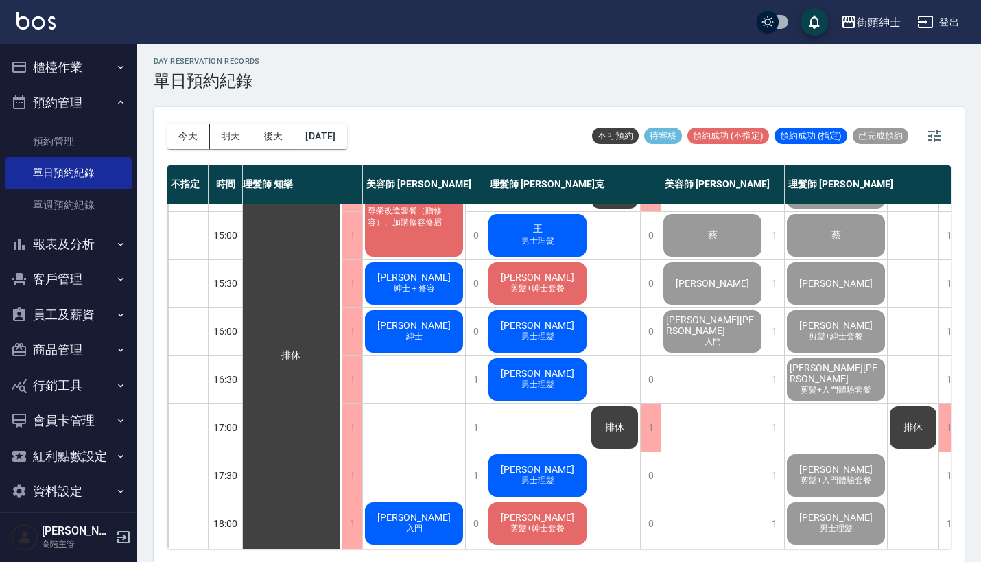
scroll to position [412, 3]
